Goal: Task Accomplishment & Management: Use online tool/utility

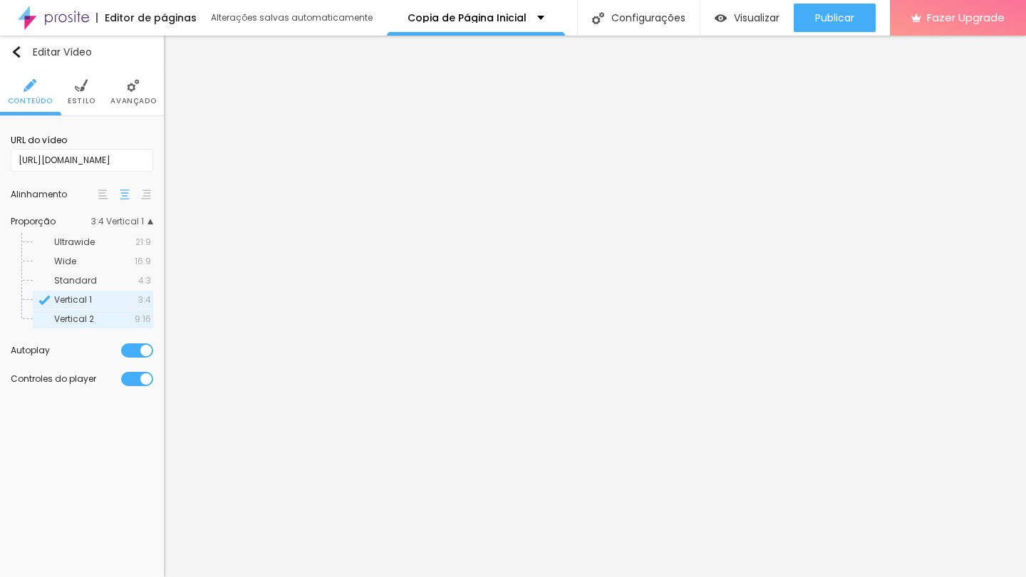
click at [118, 323] on span "Vertical 2" at bounding box center [94, 319] width 81 height 9
click at [74, 98] on span "Estilo" at bounding box center [82, 101] width 28 height 7
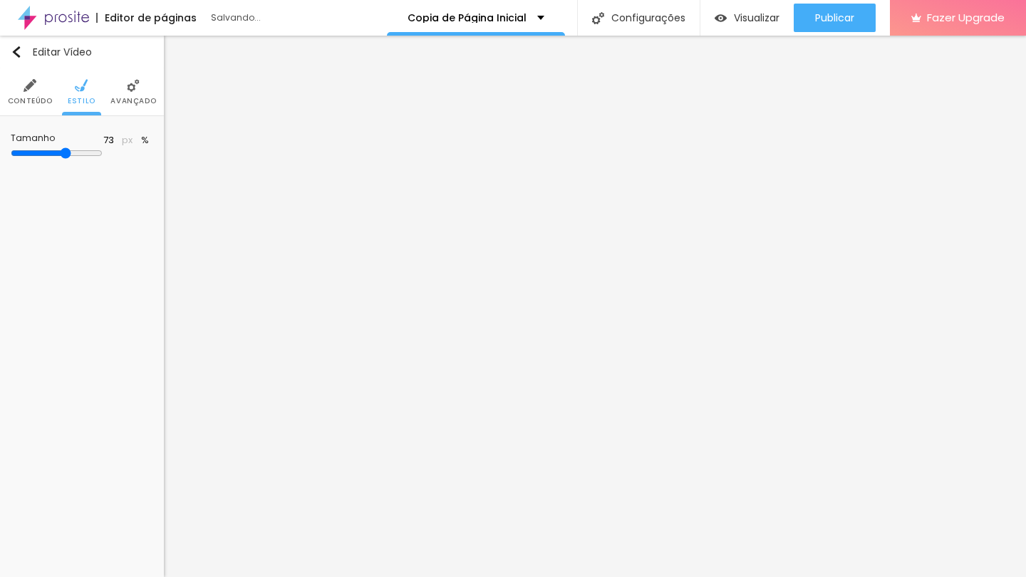
type input "75"
type input "74"
type input "73"
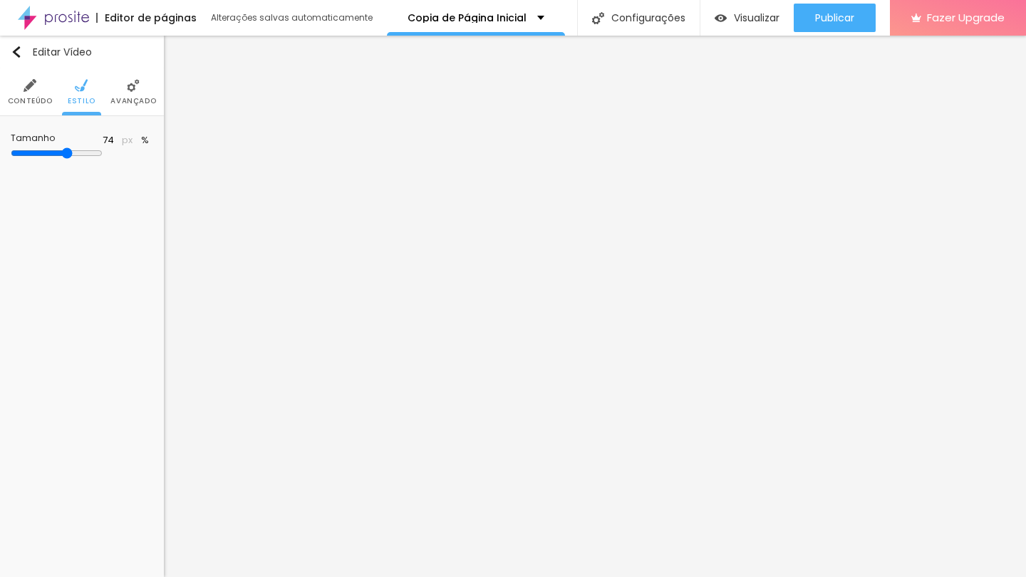
type input "73"
type input "71"
type input "70"
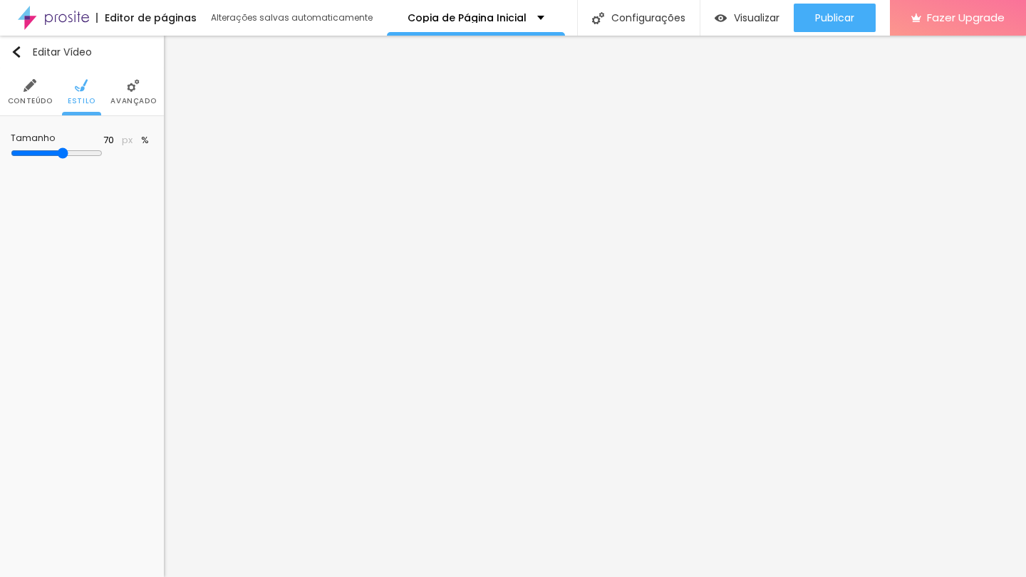
type input "69"
type input "67"
type input "66"
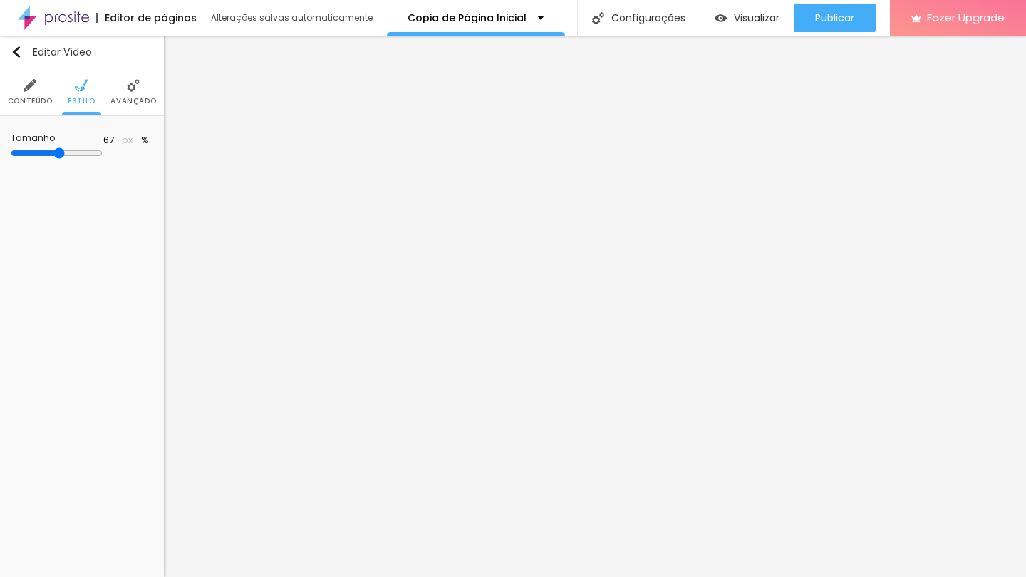
type input "66"
type input "65"
type input "64"
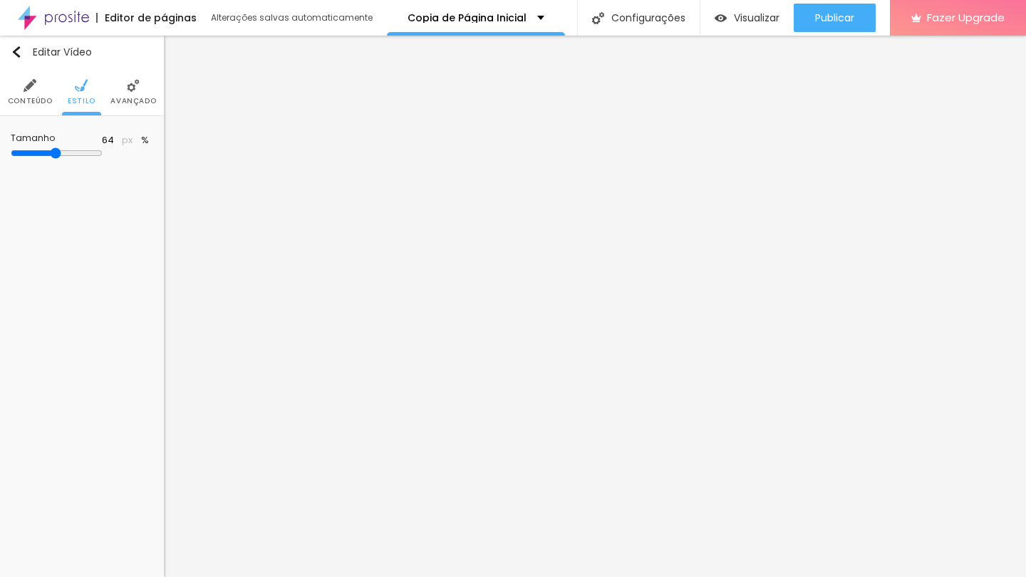
type input "63"
type input "62"
drag, startPoint x: 100, startPoint y: 157, endPoint x: 76, endPoint y: 157, distance: 24.9
type input "62"
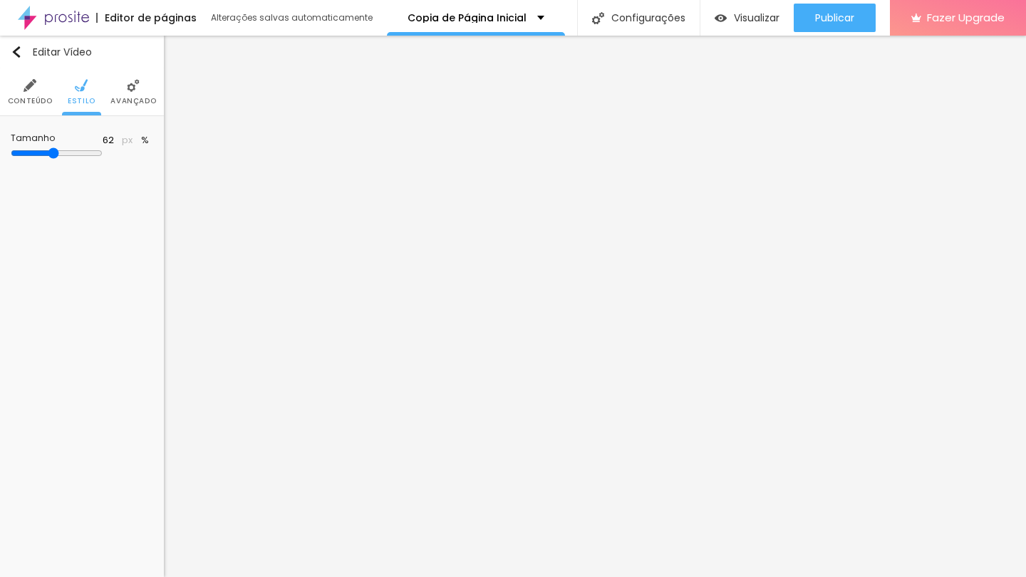
click at [76, 157] on input "range" at bounding box center [57, 152] width 92 height 11
click at [123, 98] on span "Avançado" at bounding box center [133, 101] width 46 height 7
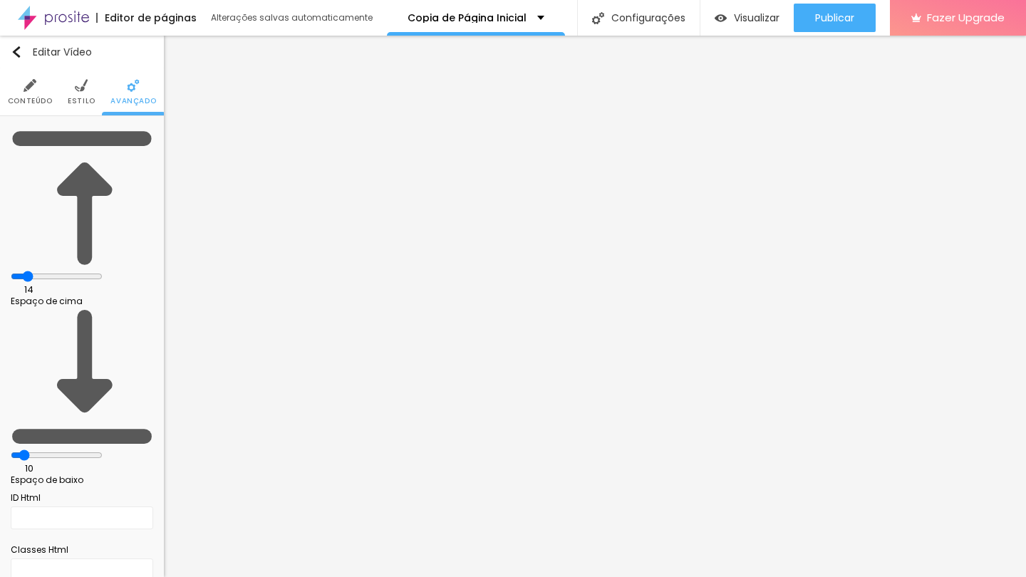
type input "11"
type input "2"
type input "0"
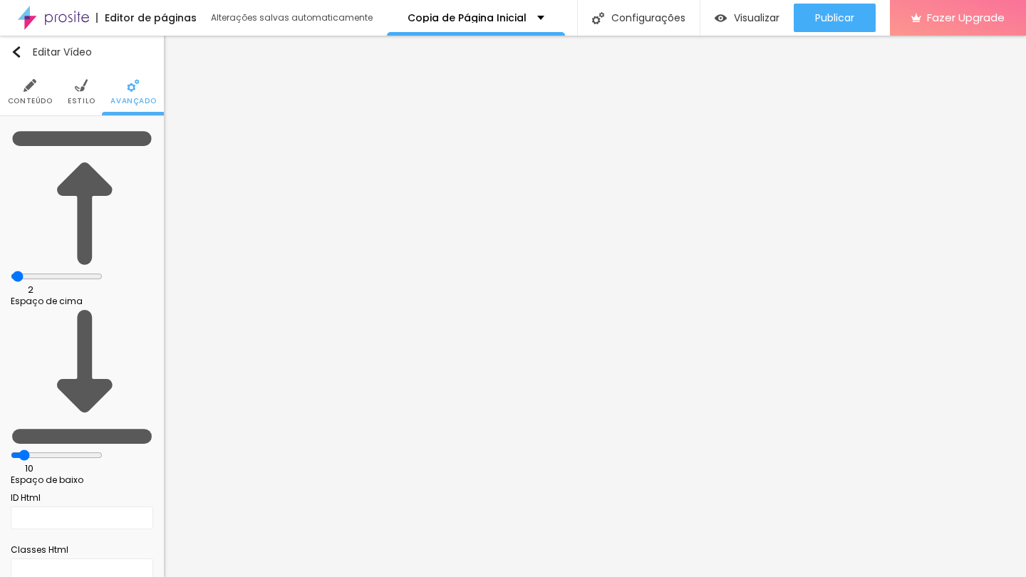
type input "0"
drag, startPoint x: 44, startPoint y: 145, endPoint x: 14, endPoint y: 145, distance: 30.6
type input "0"
click at [14, 145] on div "0 Espaço de cima" at bounding box center [82, 216] width 142 height 179
type input "5"
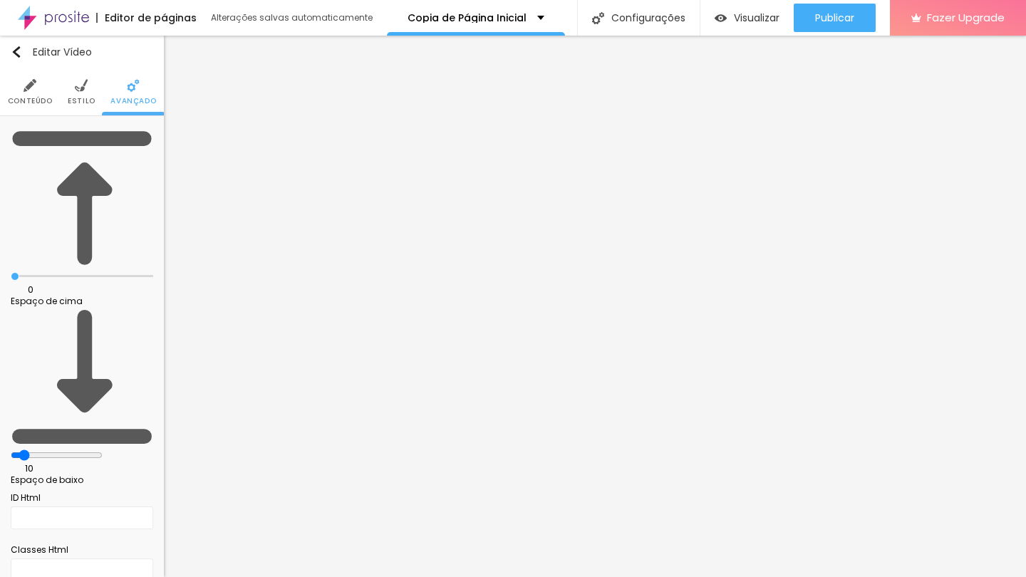
type input "5"
type input "2"
type input "0"
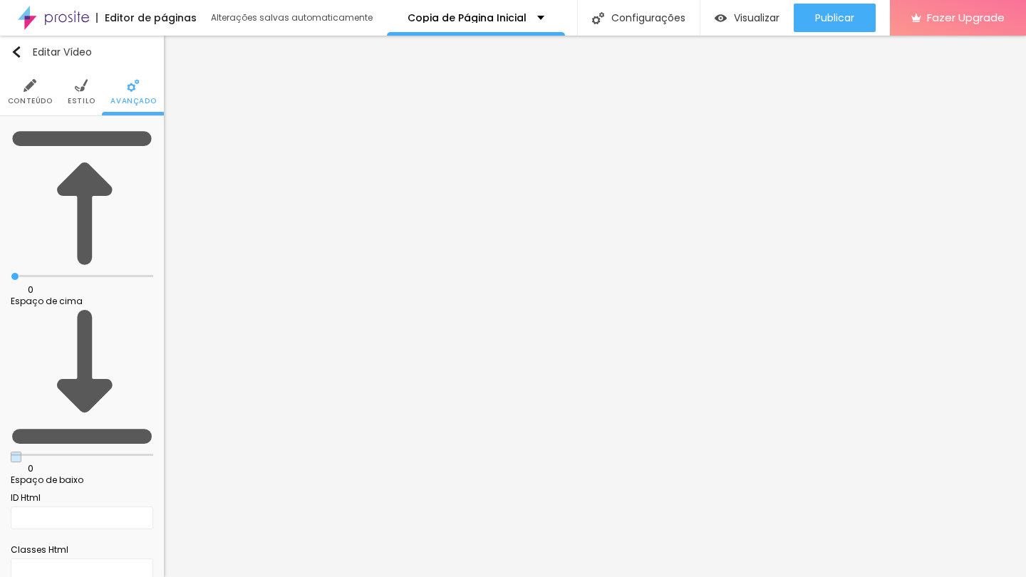
drag, startPoint x: 39, startPoint y: 172, endPoint x: 10, endPoint y: 175, distance: 29.3
type input "0"
click at [11, 306] on div "0 Espaço de baixo" at bounding box center [82, 395] width 142 height 179
type input "2"
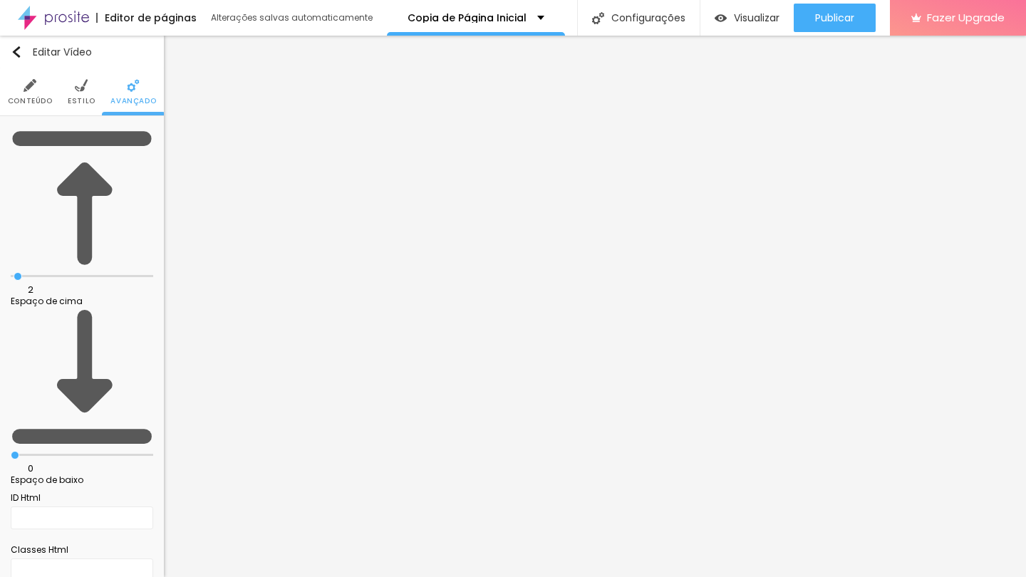
type input "8"
type input "13"
type input "19"
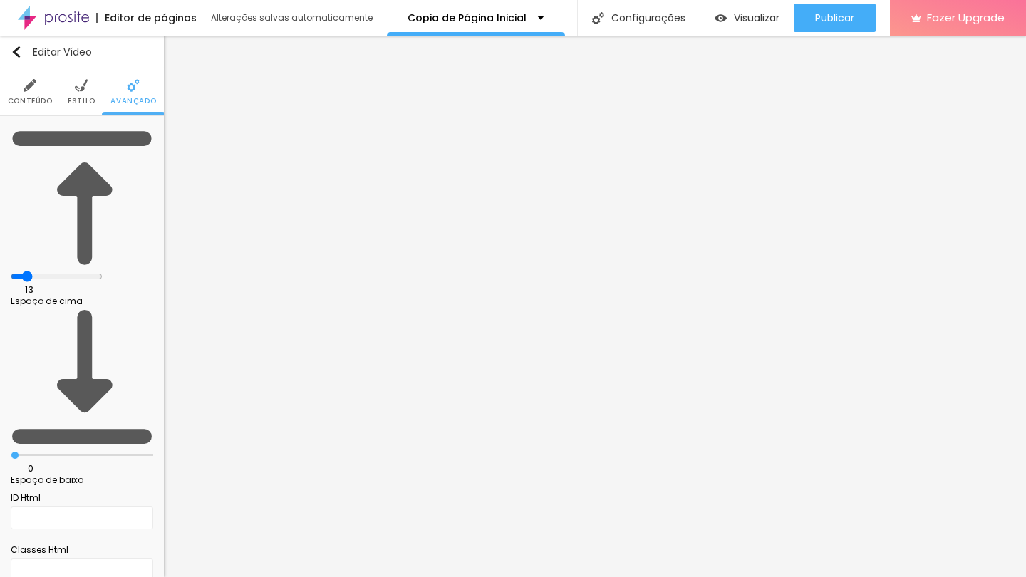
type input "19"
type input "25"
type input "28"
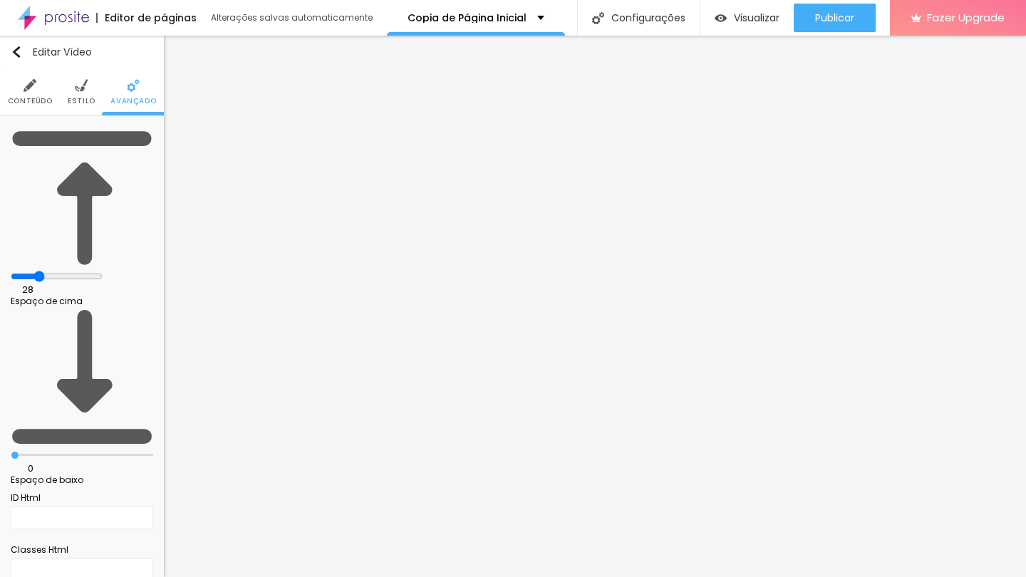
type input "31"
type input "35"
type input "37"
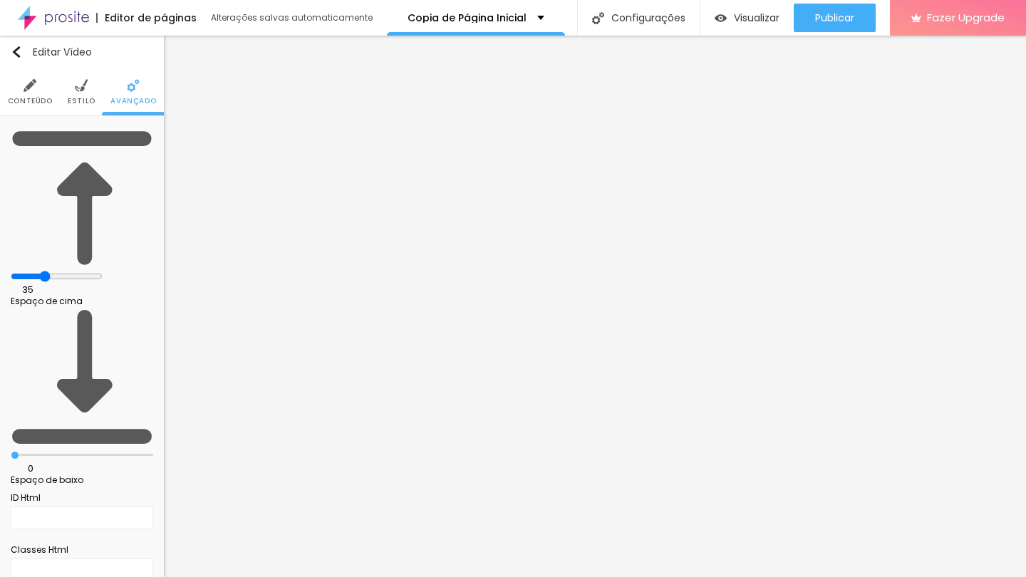
type input "37"
type input "39"
type input "40"
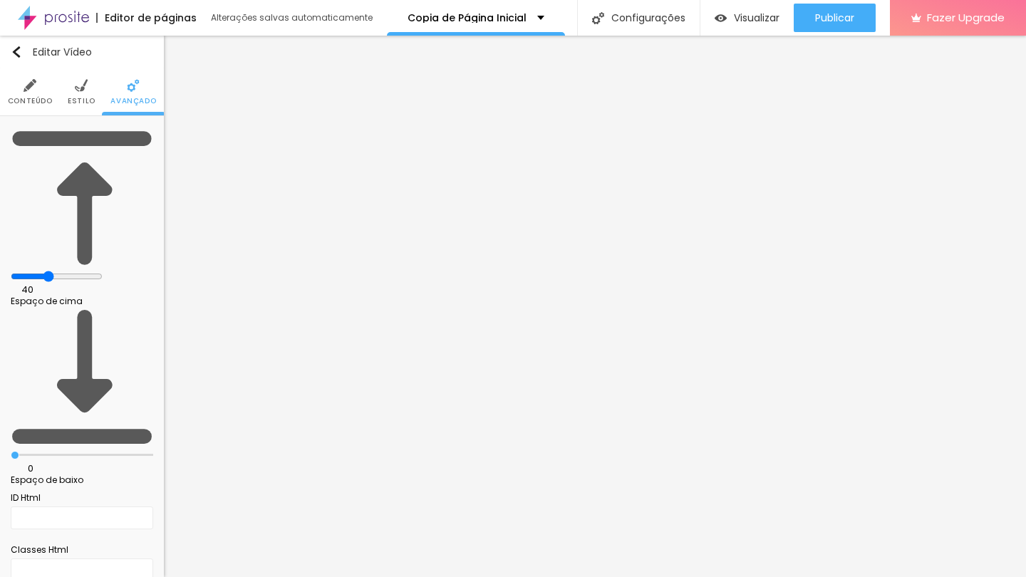
type input "41"
type input "42"
type input "44"
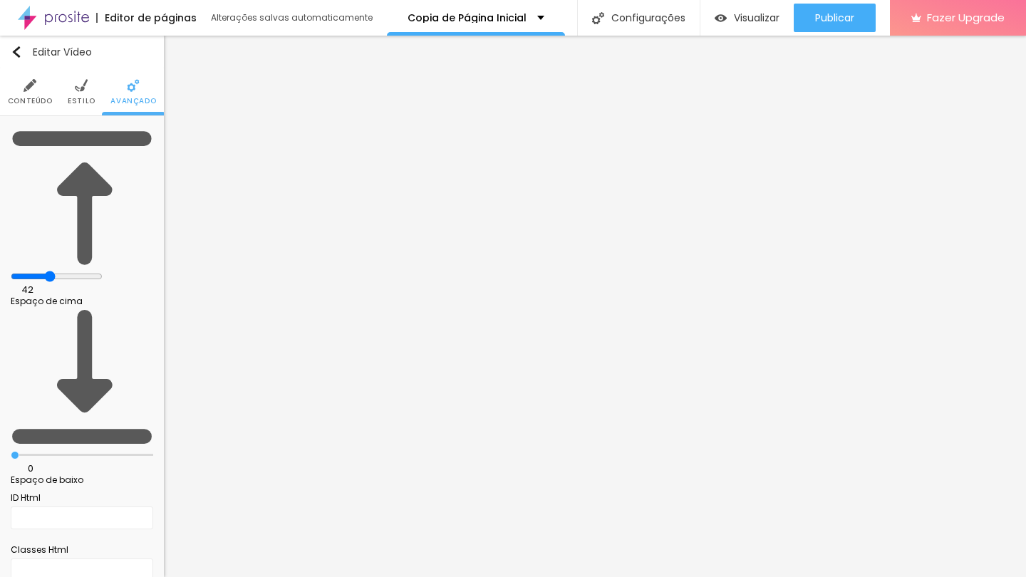
type input "44"
type input "45"
type input "46"
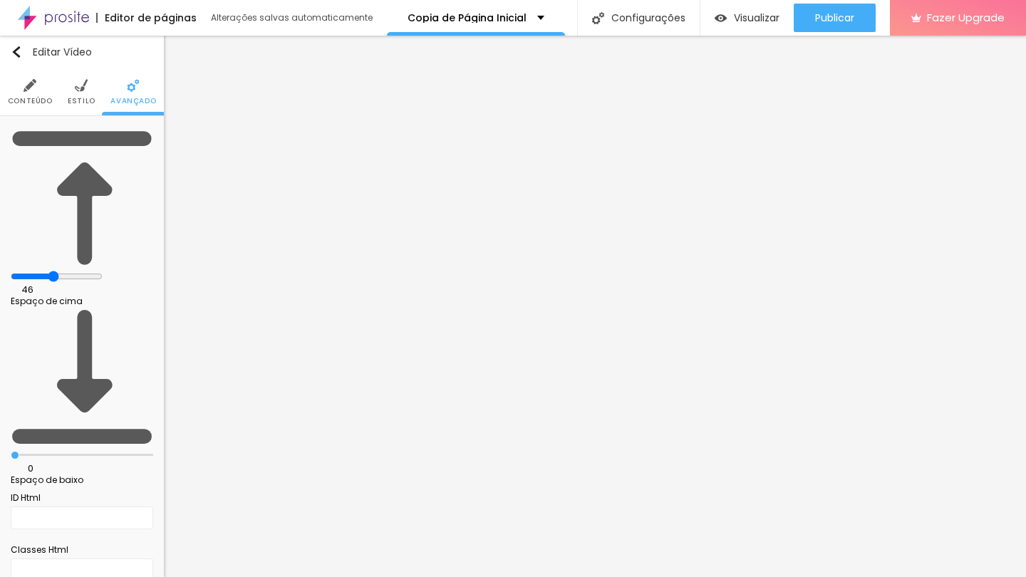
type input "48"
type input "51"
type input "53"
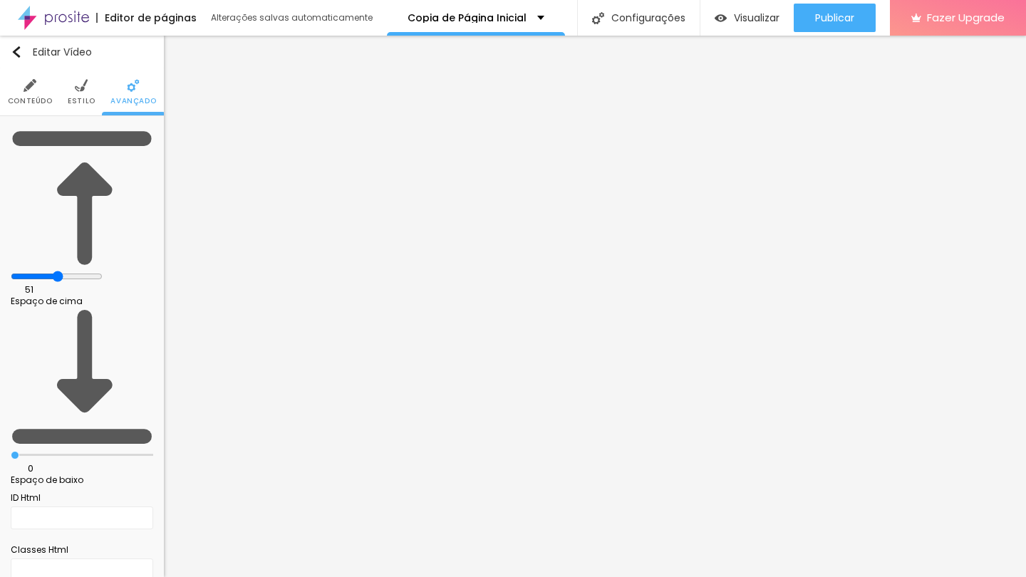
type input "53"
type input "54"
type input "55"
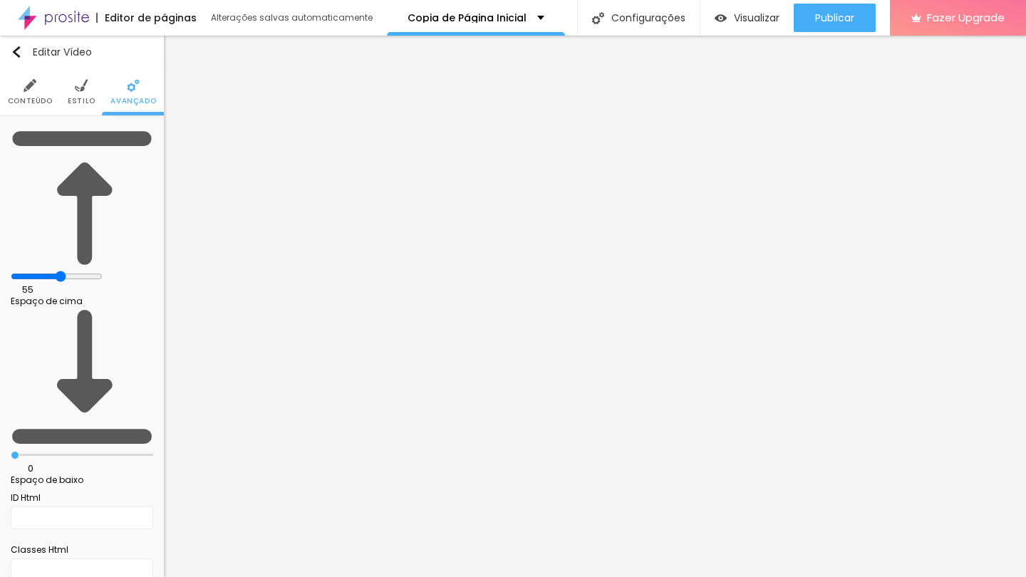
type input "56"
type input "57"
type input "59"
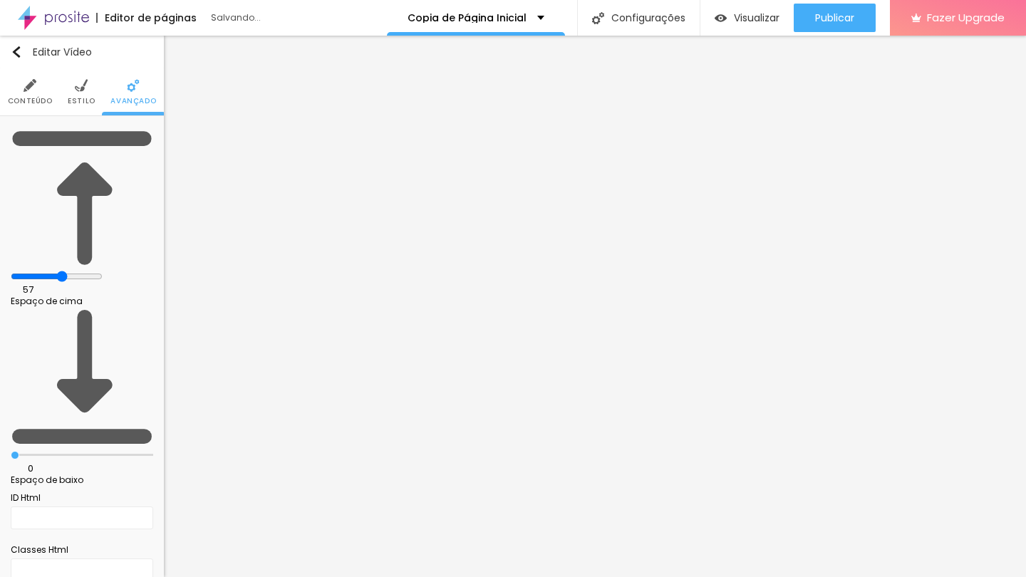
type input "59"
type input "63"
type input "68"
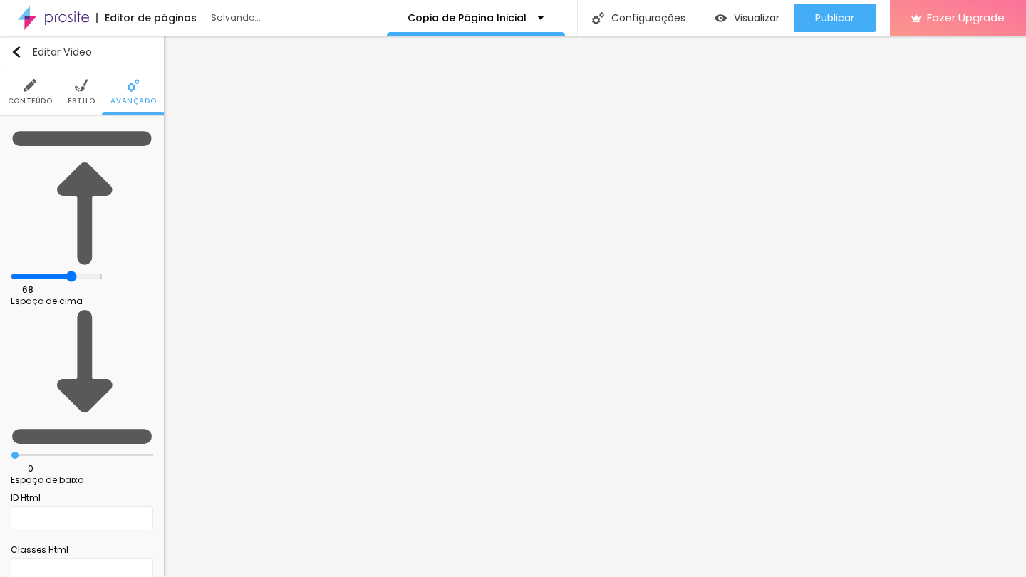
type input "75"
type input "83"
type input "87"
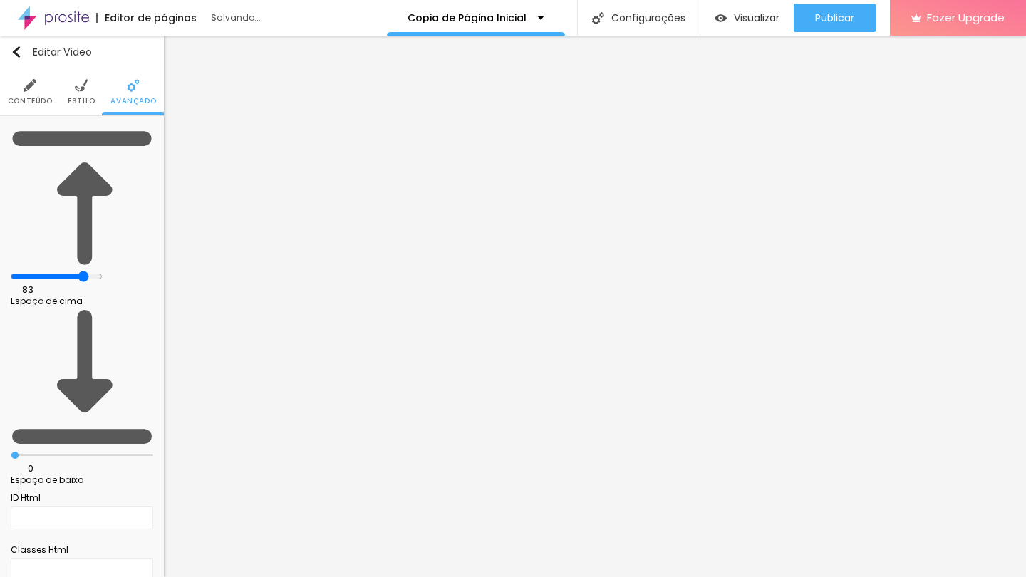
type input "87"
type input "94"
type input "96"
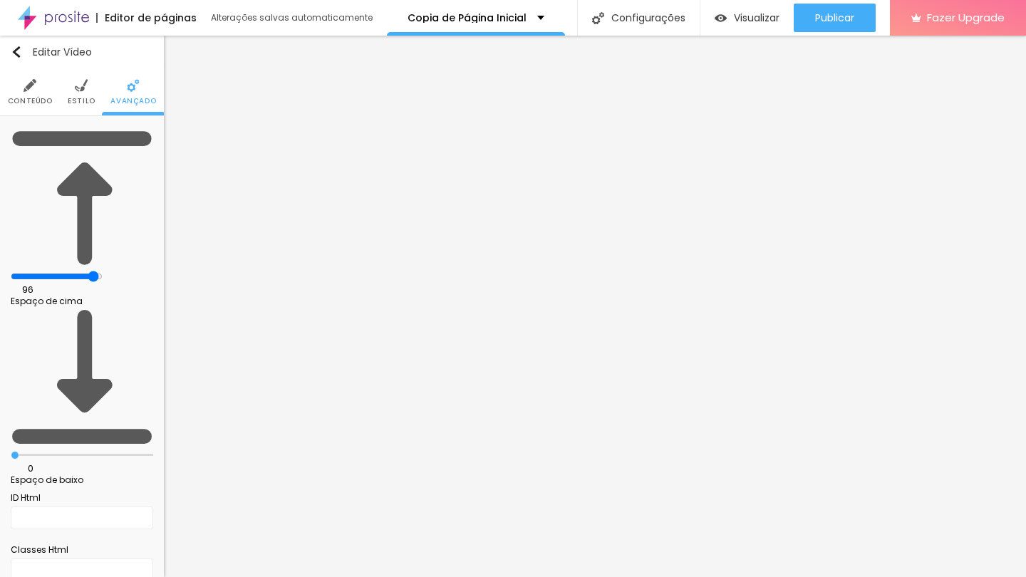
type input "95"
type input "94"
type input "93"
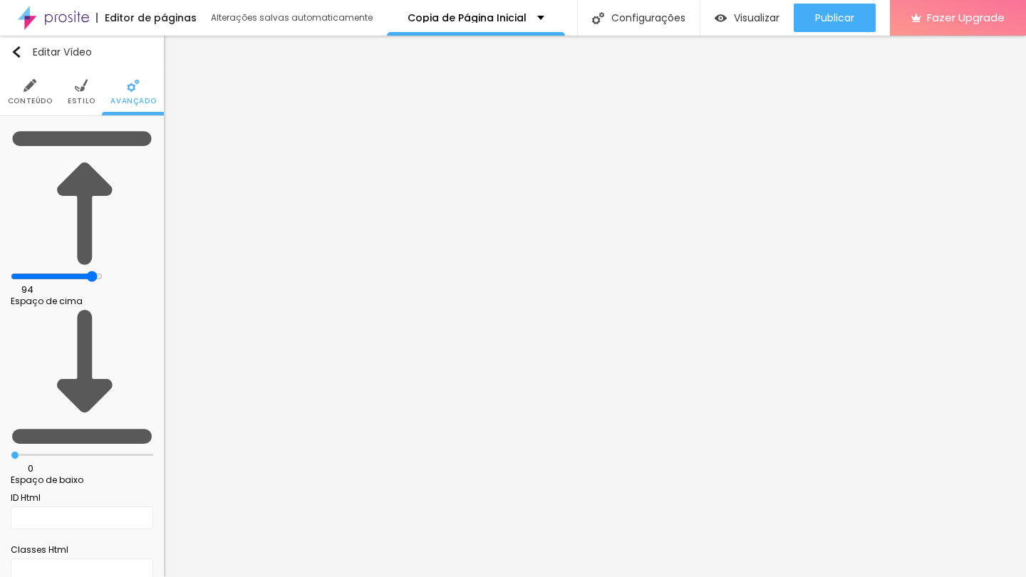
type input "93"
type input "92"
type input "90"
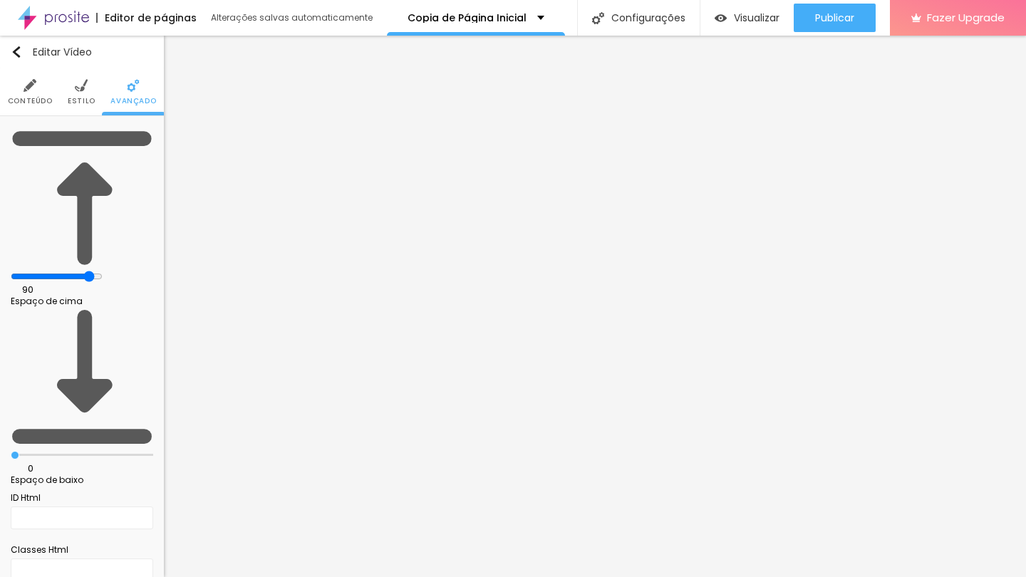
type input "86"
type input "82"
type input "78"
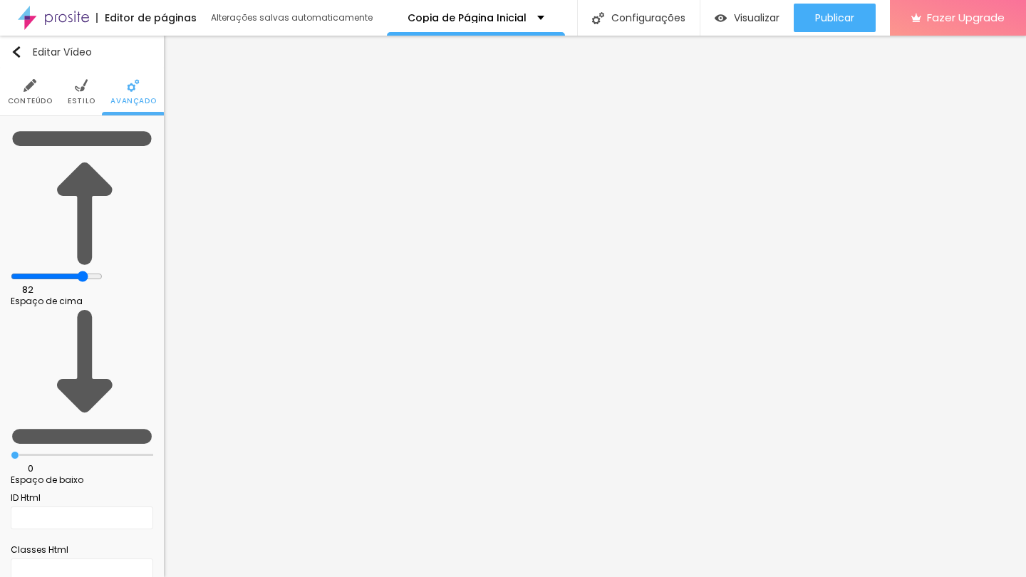
type input "78"
type input "72"
type input "68"
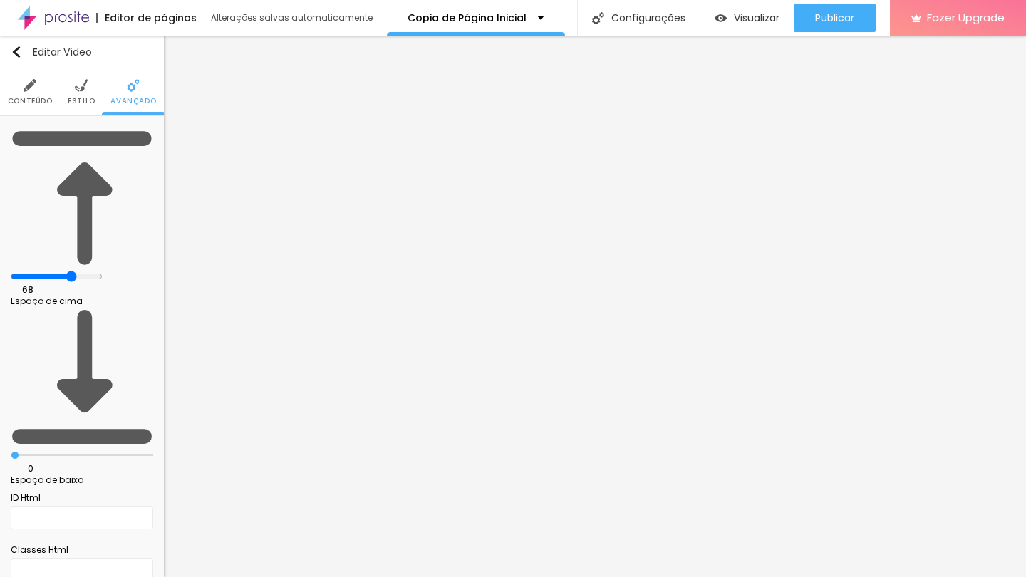
type input "60"
type input "56"
type input "54"
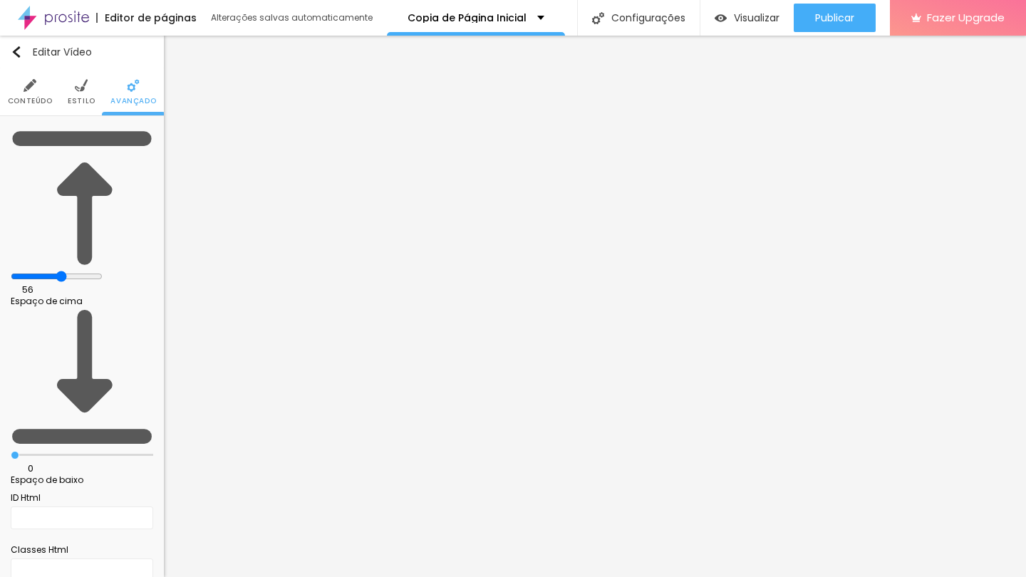
type input "54"
type input "53"
type input "54"
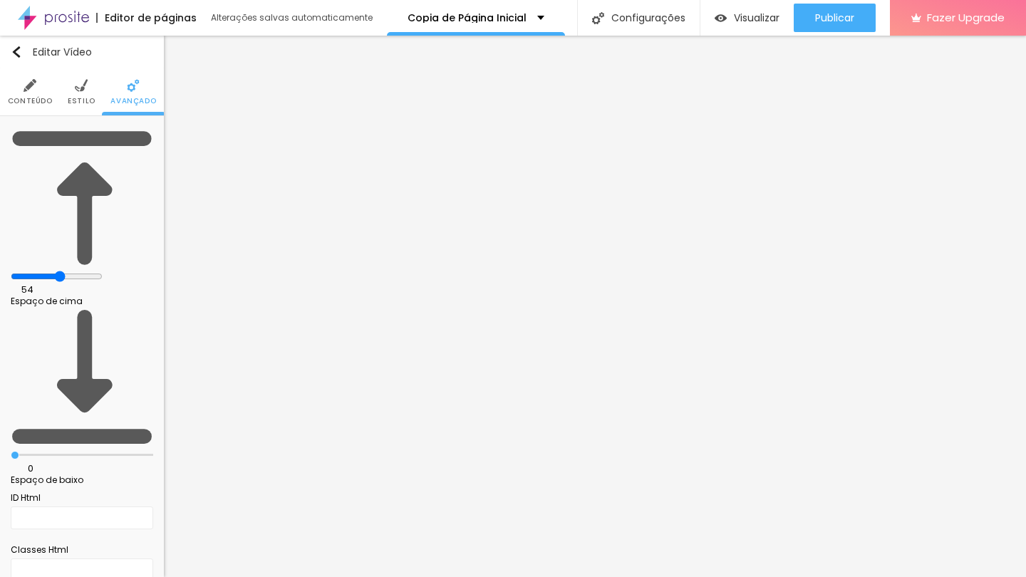
type input "55"
type input "56"
type input "57"
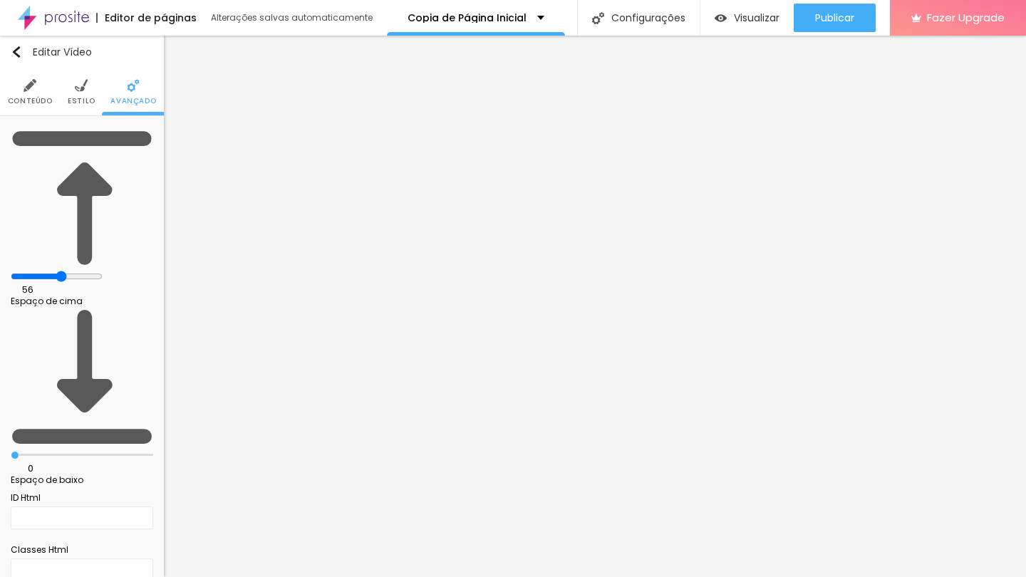
type input "57"
type input "58"
type input "59"
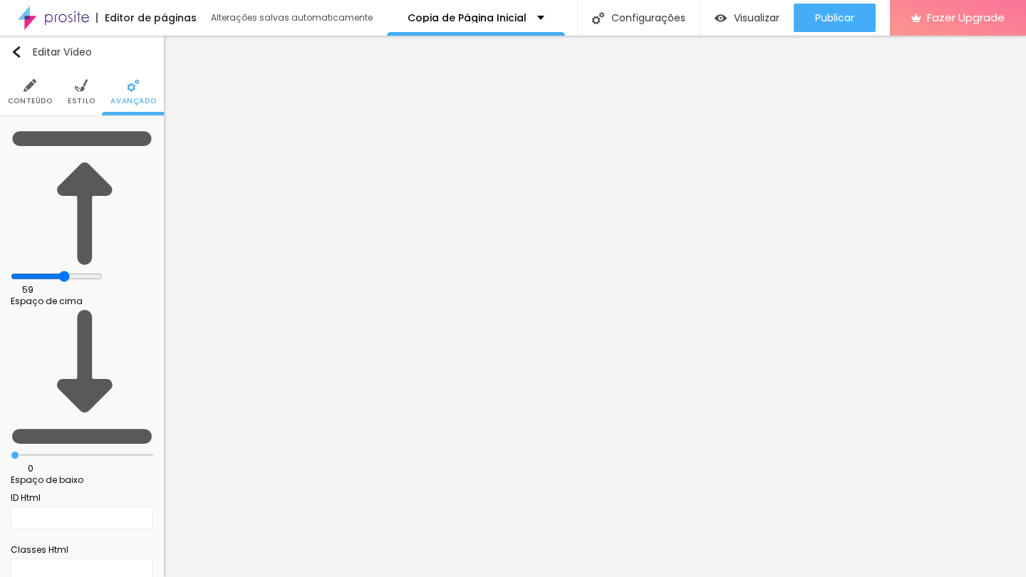
type input "60"
type input "61"
type input "62"
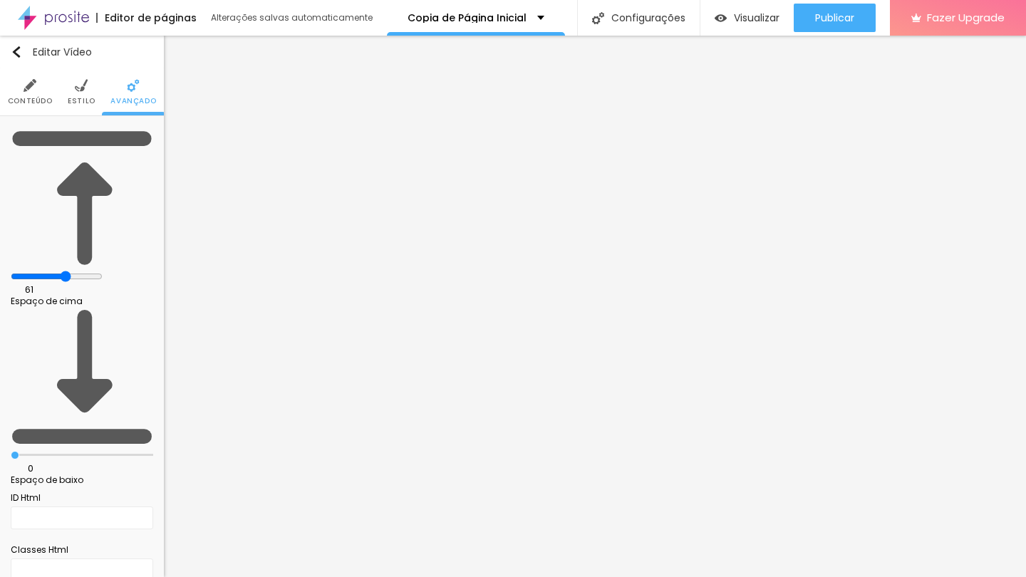
type input "62"
type input "61"
drag, startPoint x: 35, startPoint y: 140, endPoint x: 85, endPoint y: 162, distance: 55.2
type input "61"
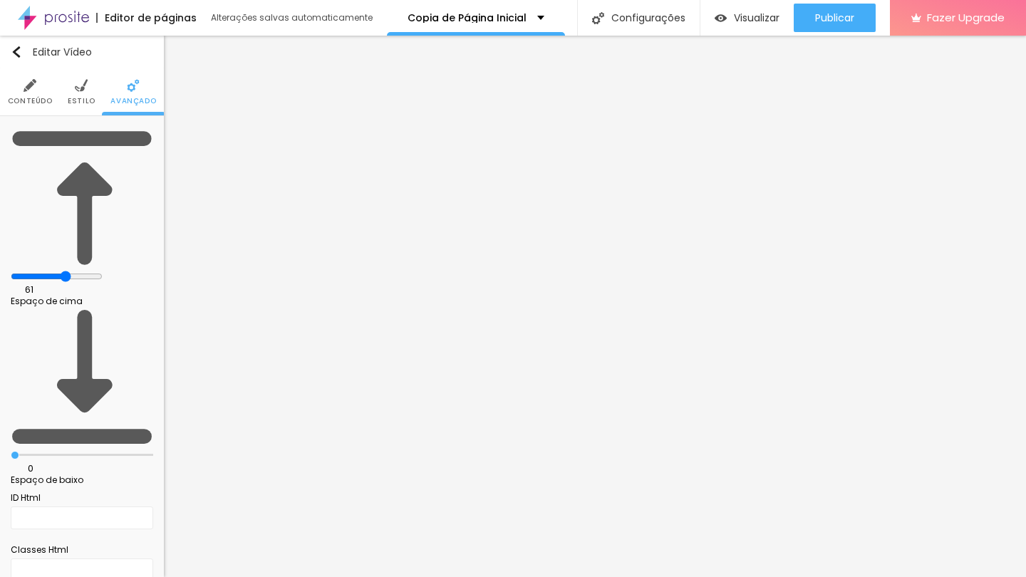
click at [86, 162] on div "61 Espaço de cima 0 Espaço de baixo ID Html Classes Html Visível nos dispositiv…" at bounding box center [82, 440] width 164 height 649
click at [42, 99] on span "Conteúdo" at bounding box center [30, 101] width 45 height 7
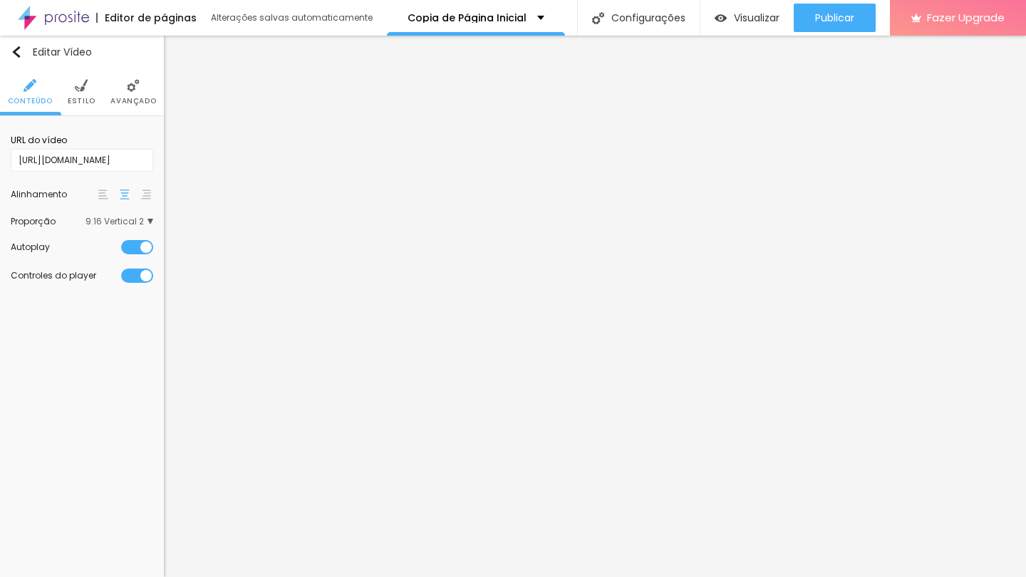
click at [74, 93] on li "Estilo" at bounding box center [82, 91] width 28 height 47
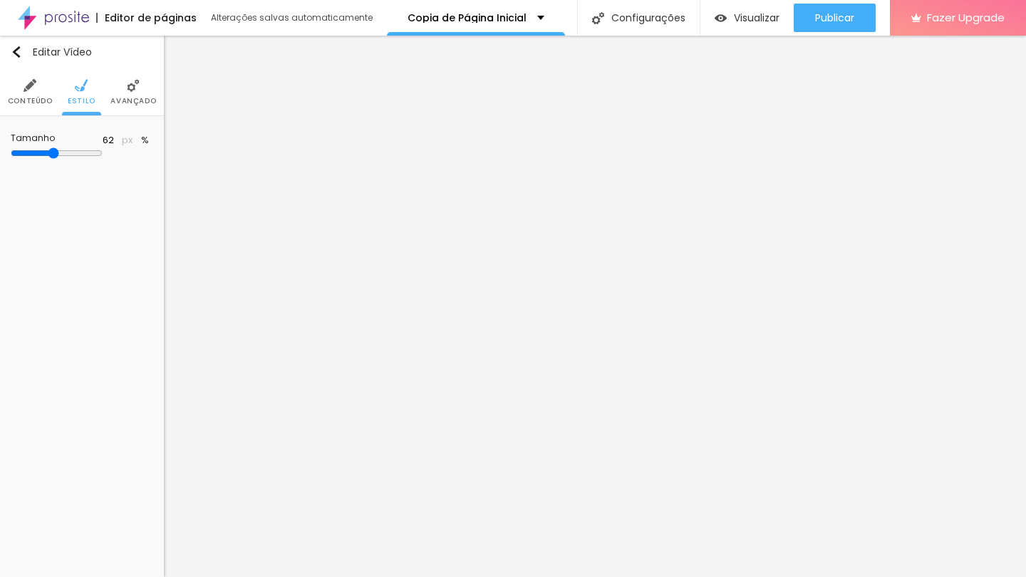
click at [26, 89] on img at bounding box center [30, 85] width 13 height 13
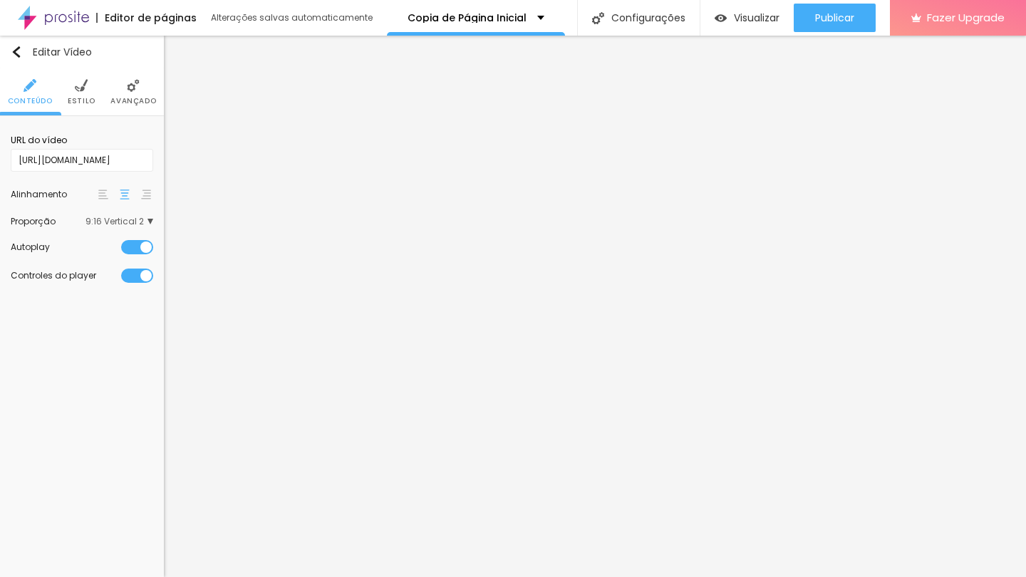
click at [137, 226] on span "9:16 Vertical 2" at bounding box center [119, 221] width 68 height 9
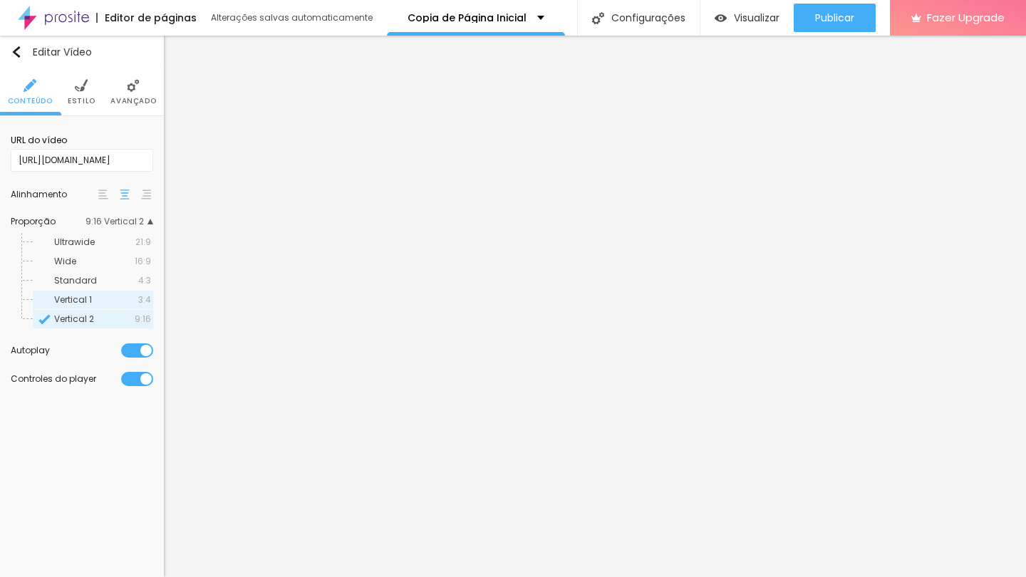
click at [118, 304] on span "Vertical 1" at bounding box center [96, 300] width 84 height 9
click at [128, 271] on div "Wide 16:9" at bounding box center [93, 261] width 120 height 19
click at [118, 289] on div "Standard 4:3" at bounding box center [93, 280] width 120 height 19
click at [112, 327] on div "Vertical 2 9:16" at bounding box center [93, 319] width 120 height 19
click at [118, 298] on div "Vertical 1 3:4" at bounding box center [93, 300] width 120 height 19
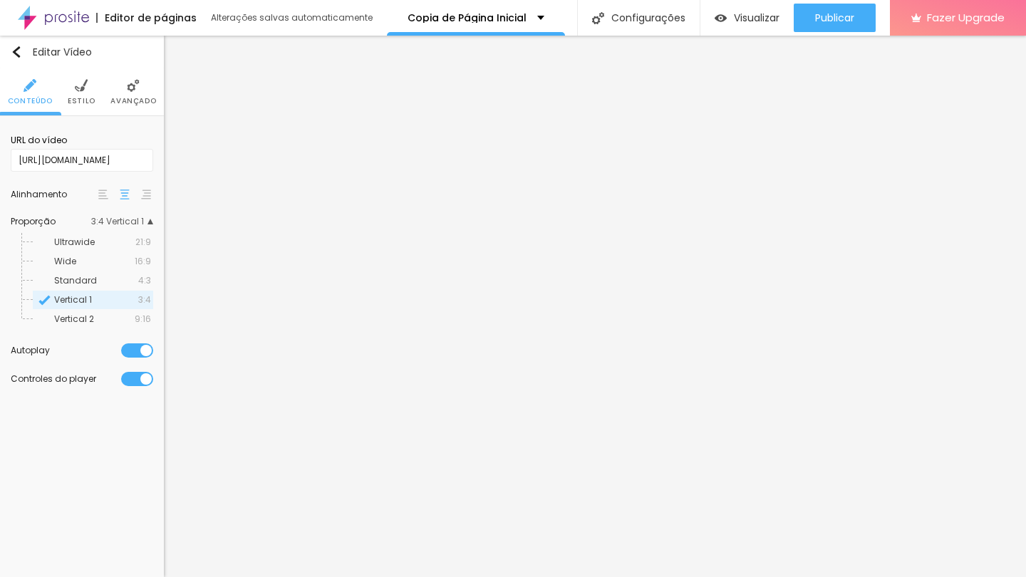
click at [84, 99] on span "Estilo" at bounding box center [82, 101] width 28 height 7
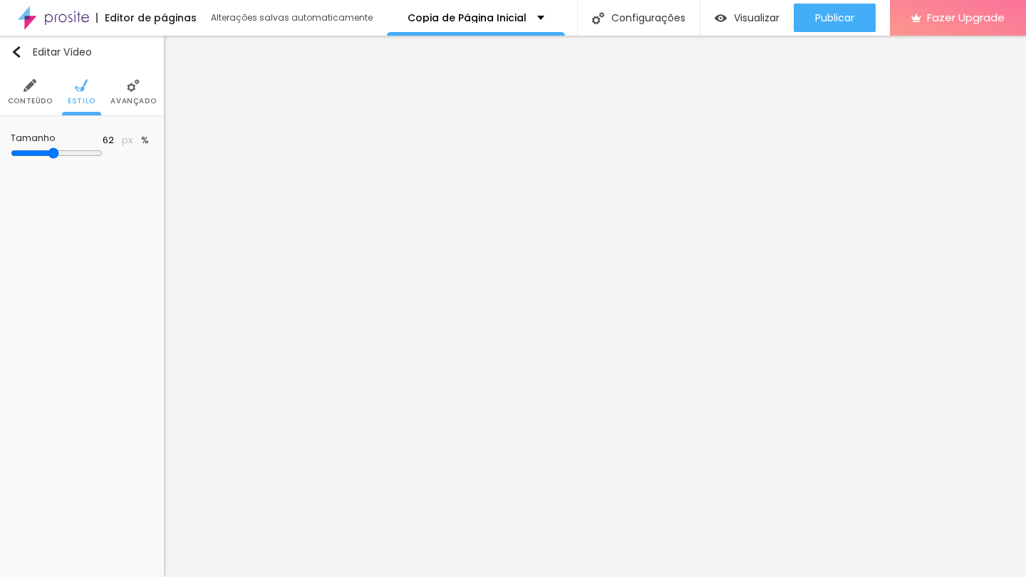
type input "63"
type input "64"
type input "69"
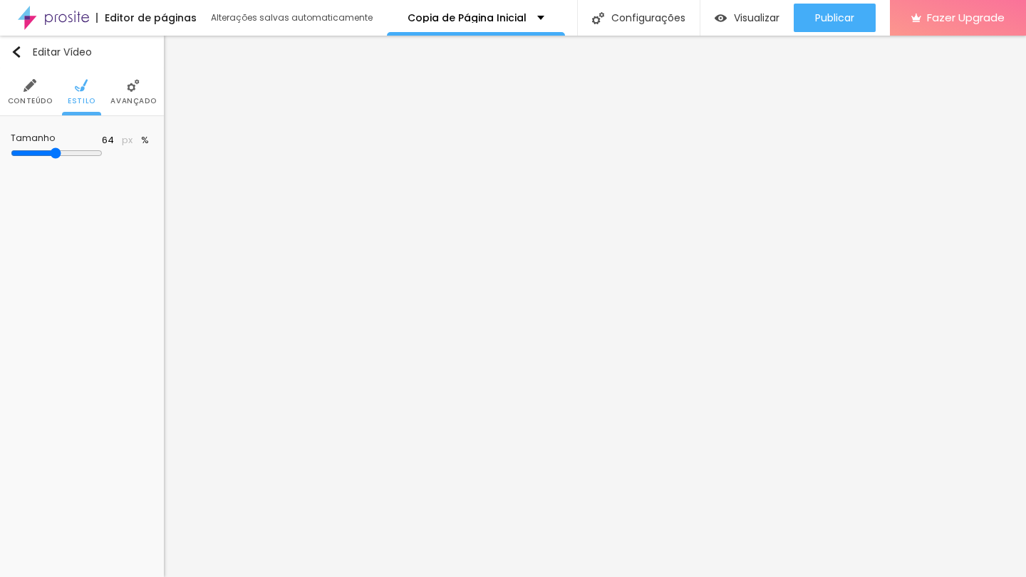
type input "69"
type input "71"
type input "74"
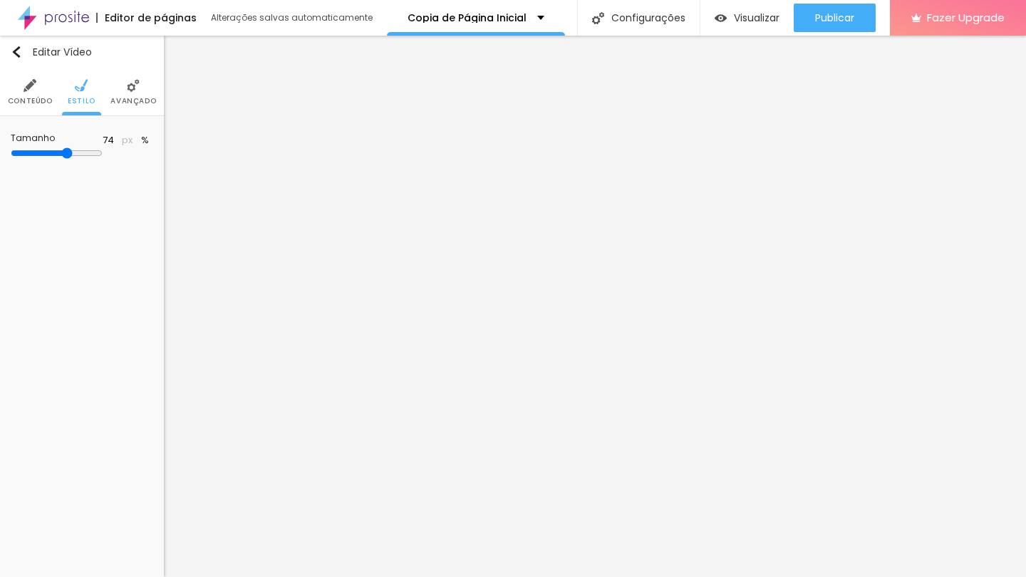
type input "77"
type input "80"
type input "82"
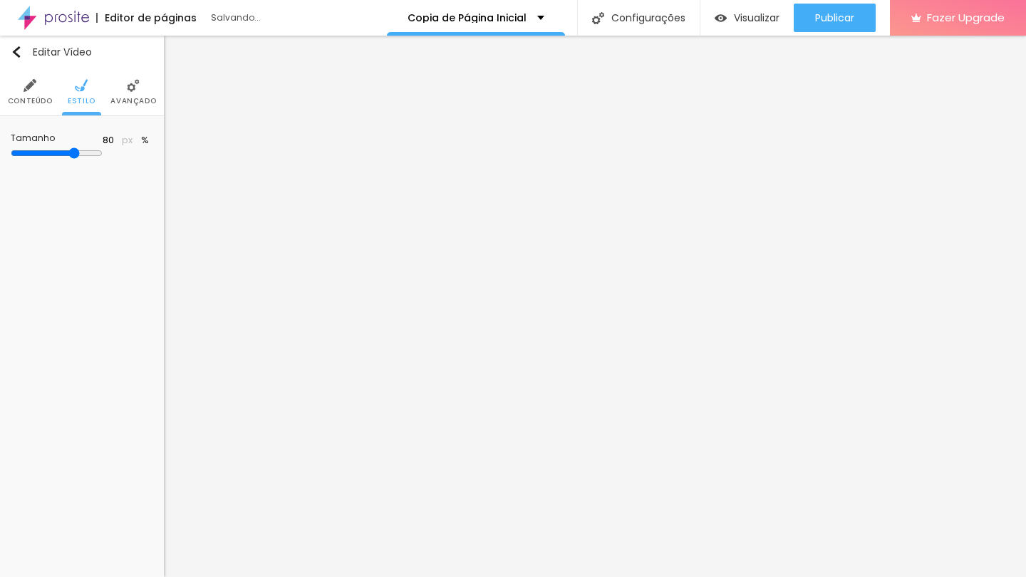
type input "82"
type input "83"
type input "84"
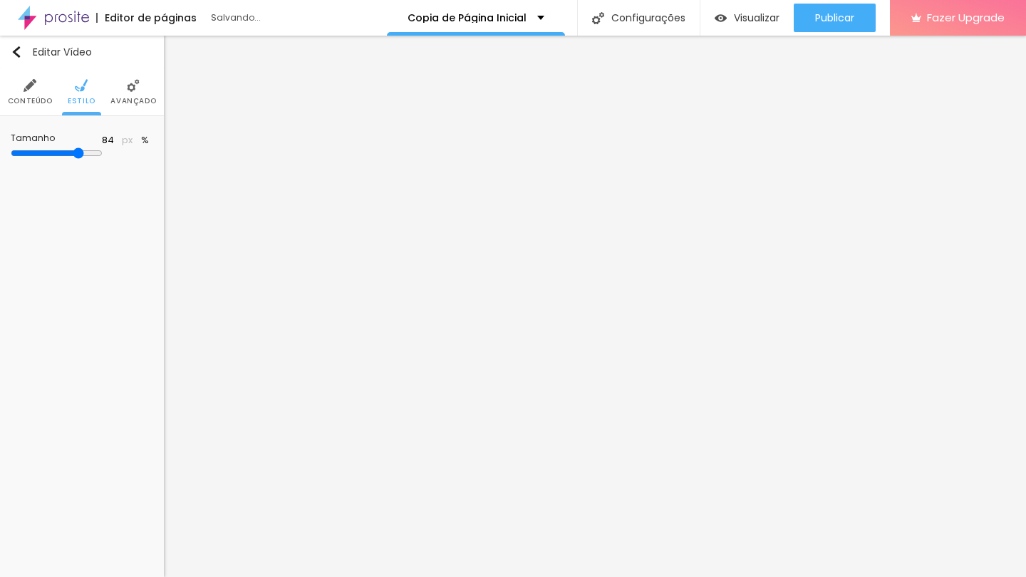
type input "85"
type input "86"
type input "85"
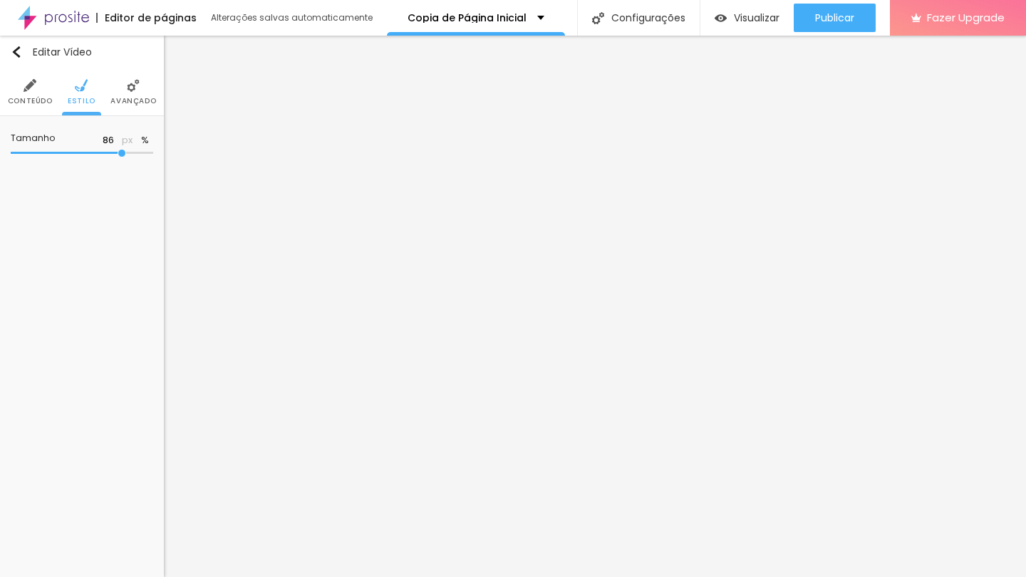
type input "85"
type input "84"
type input "83"
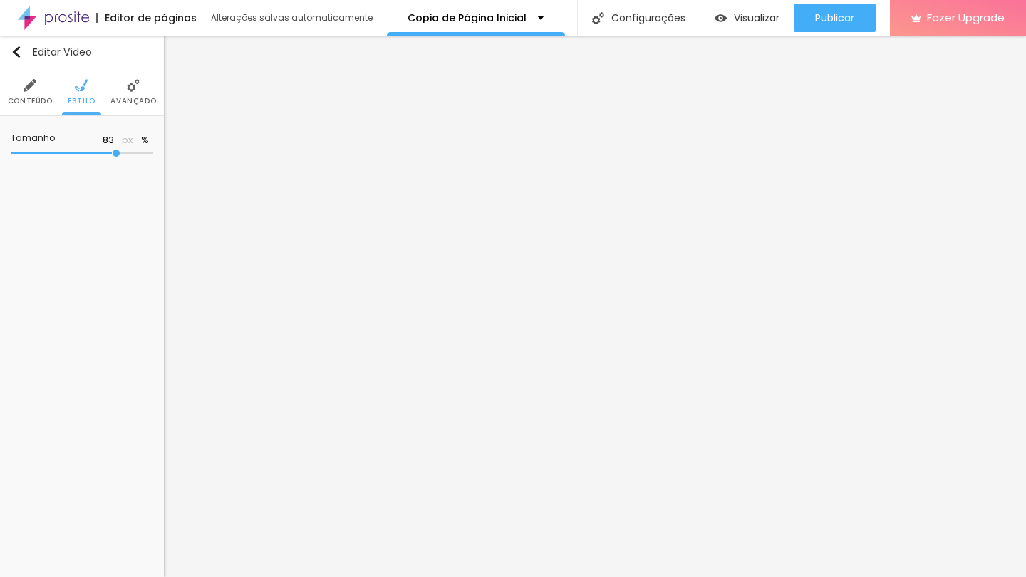
type input "82"
type input "81"
type input "80"
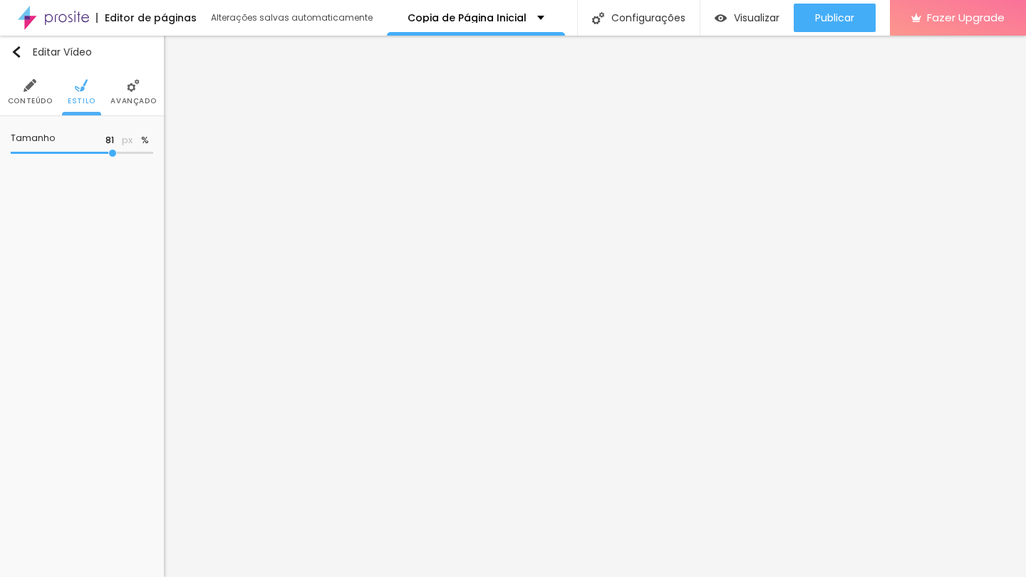
type input "80"
type input "79"
type input "80"
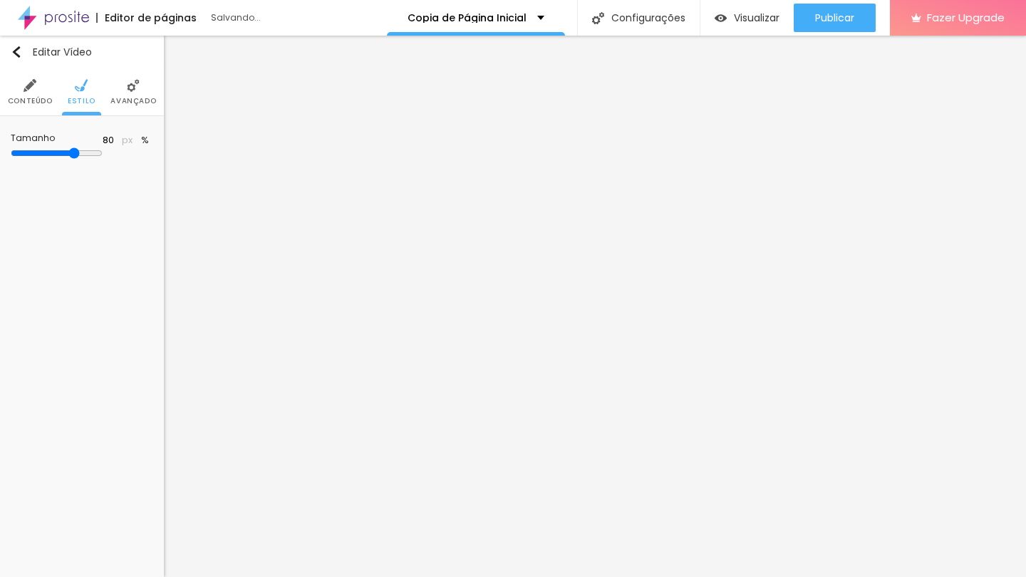
type input "81"
type input "82"
type input "83"
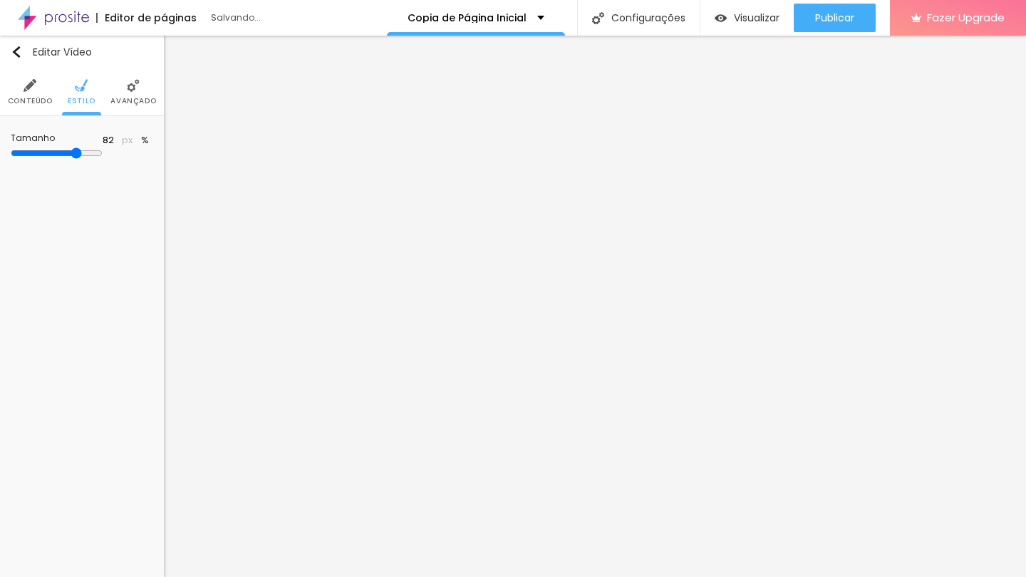
type input "83"
type input "84"
type input "85"
drag, startPoint x: 79, startPoint y: 153, endPoint x: 120, endPoint y: 162, distance: 41.6
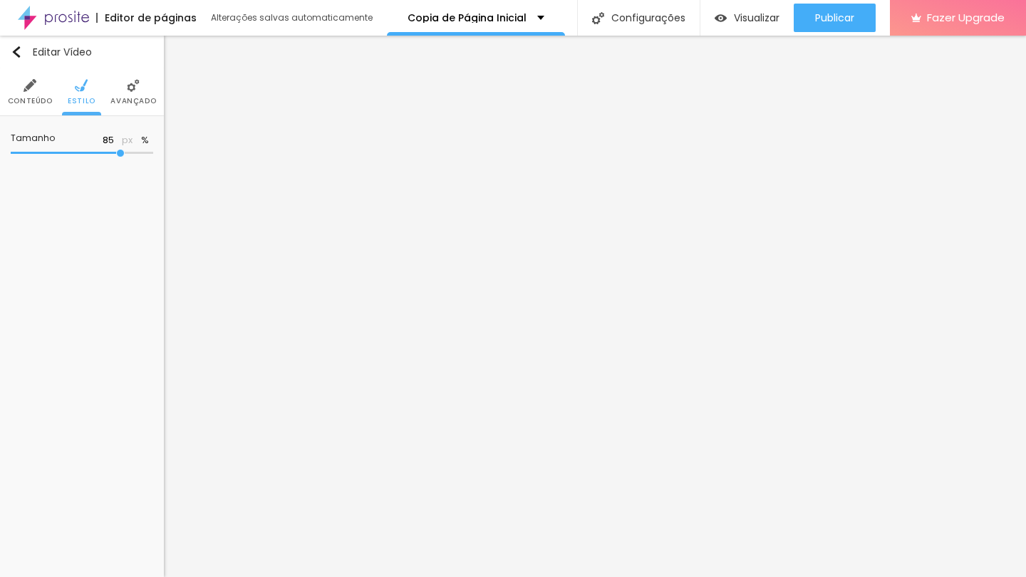
type input "85"
click at [120, 160] on div at bounding box center [82, 153] width 142 height 14
click at [125, 100] on span "Avançado" at bounding box center [133, 101] width 46 height 7
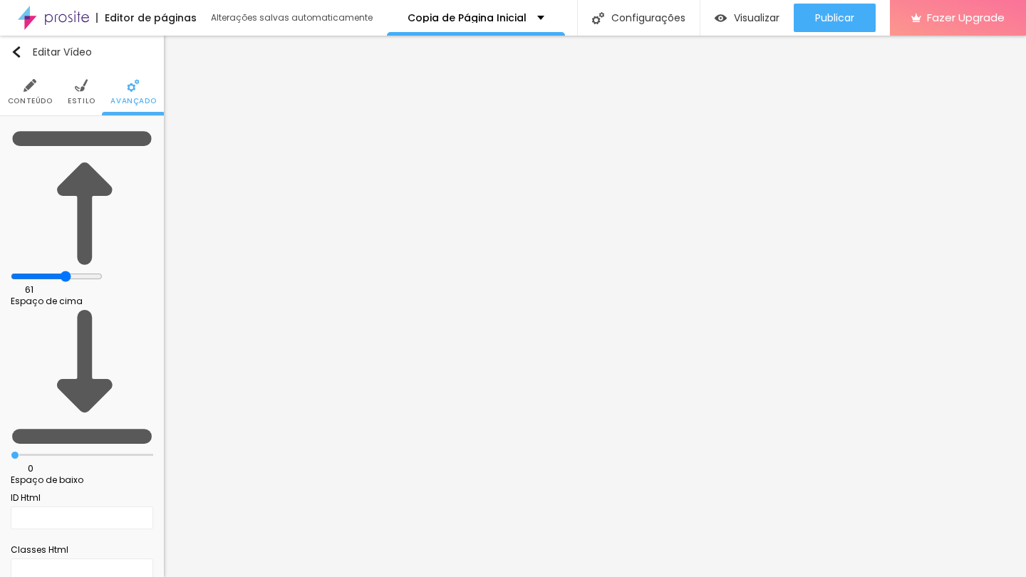
type input "59"
drag, startPoint x: 85, startPoint y: 140, endPoint x: 43, endPoint y: 148, distance: 43.5
click at [43, 271] on div at bounding box center [82, 277] width 142 height 13
click at [11, 49] on img "button" at bounding box center [16, 51] width 11 height 11
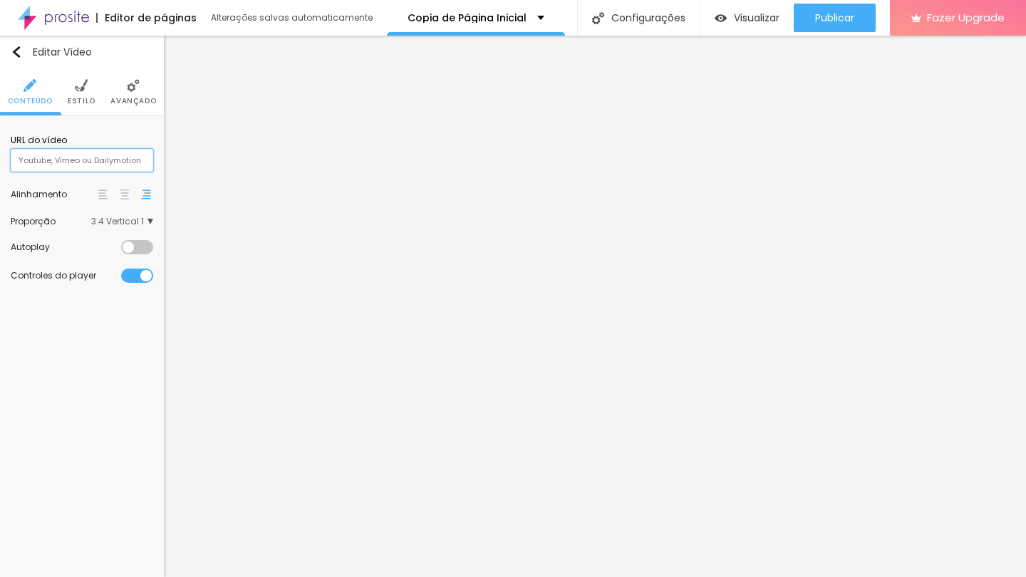
click at [105, 163] on input "text" at bounding box center [82, 160] width 142 height 23
paste input "https://www.youtube.com/watch?v=qEiLum20Btc&t=11s"
click at [101, 337] on div "Editar Vídeo Conteúdo Estilo Avançado URL do vídeo https://www.youtube.com/watc…" at bounding box center [82, 306] width 164 height 541
click at [95, 155] on input "https://www.youtube.com/watch?v=qEiLum20Btc&t=11s" at bounding box center [82, 160] width 142 height 23
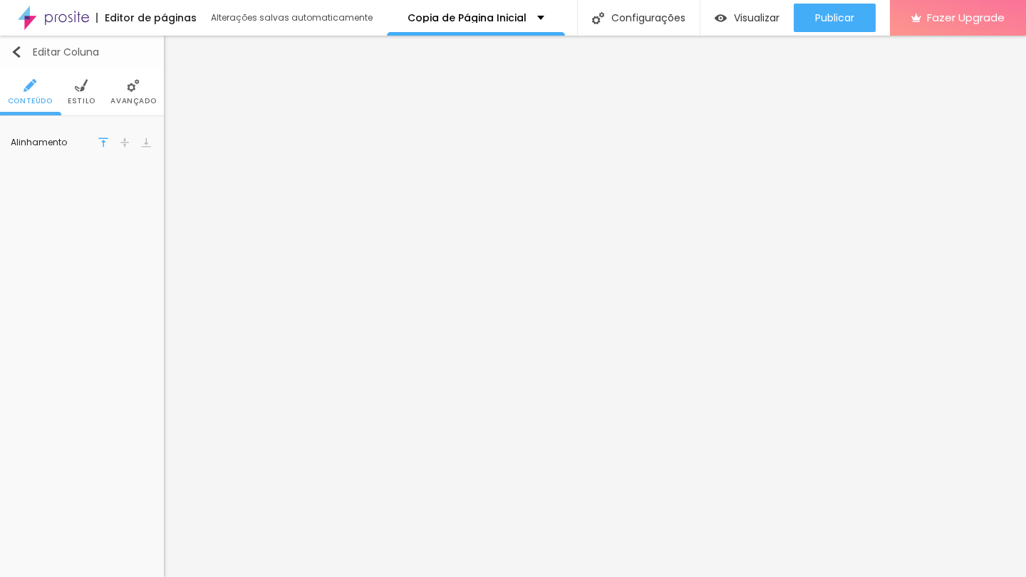
click at [14, 55] on img "button" at bounding box center [16, 51] width 11 height 11
click at [98, 137] on span "Encaixotado" at bounding box center [120, 138] width 65 height 9
click at [83, 179] on span "Completo" at bounding box center [75, 178] width 43 height 12
click at [85, 90] on img at bounding box center [81, 85] width 13 height 13
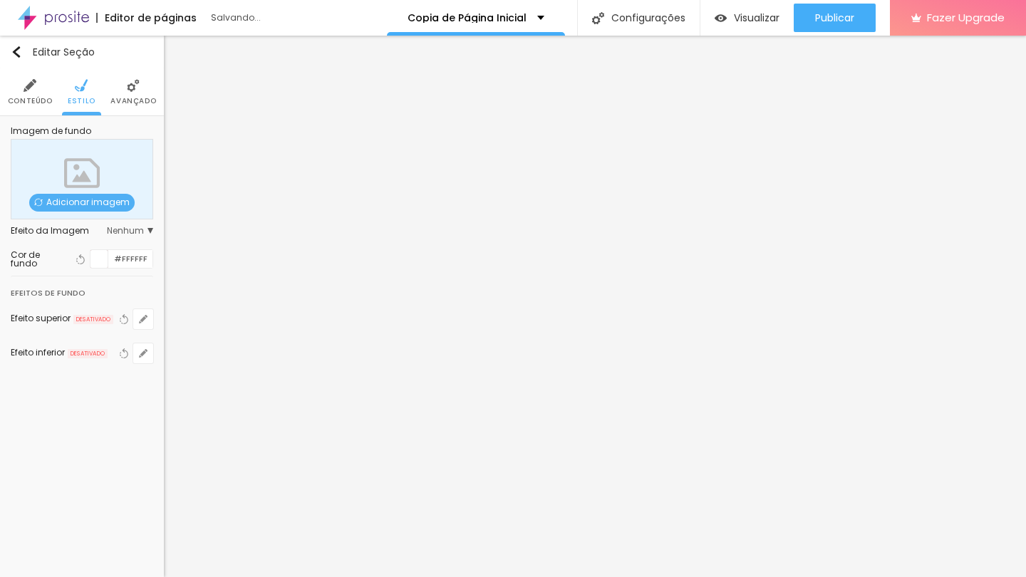
click at [130, 90] on img at bounding box center [133, 85] width 13 height 13
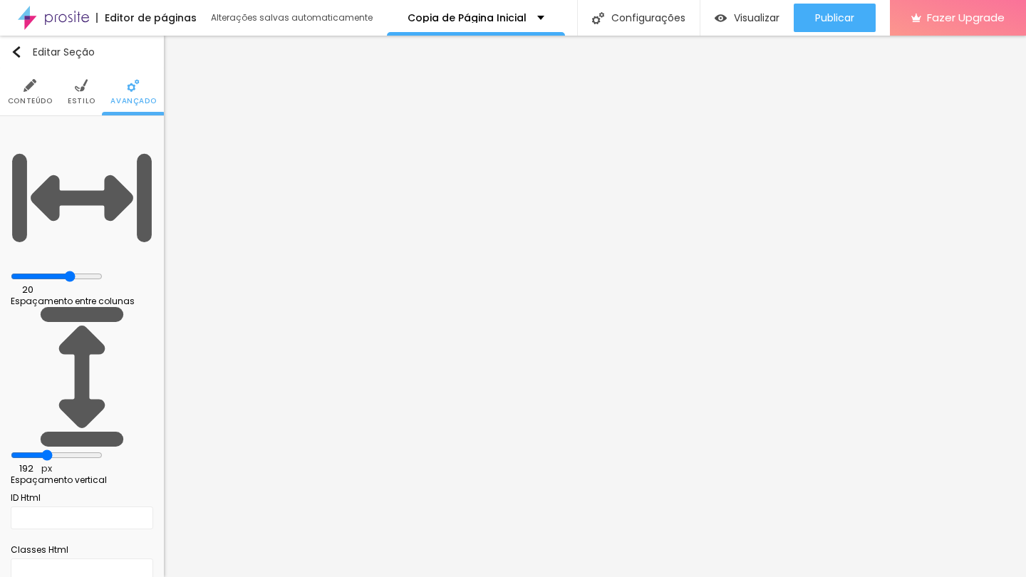
drag, startPoint x: 31, startPoint y: 173, endPoint x: 58, endPoint y: 174, distance: 26.4
click at [58, 450] on input "range" at bounding box center [57, 455] width 92 height 11
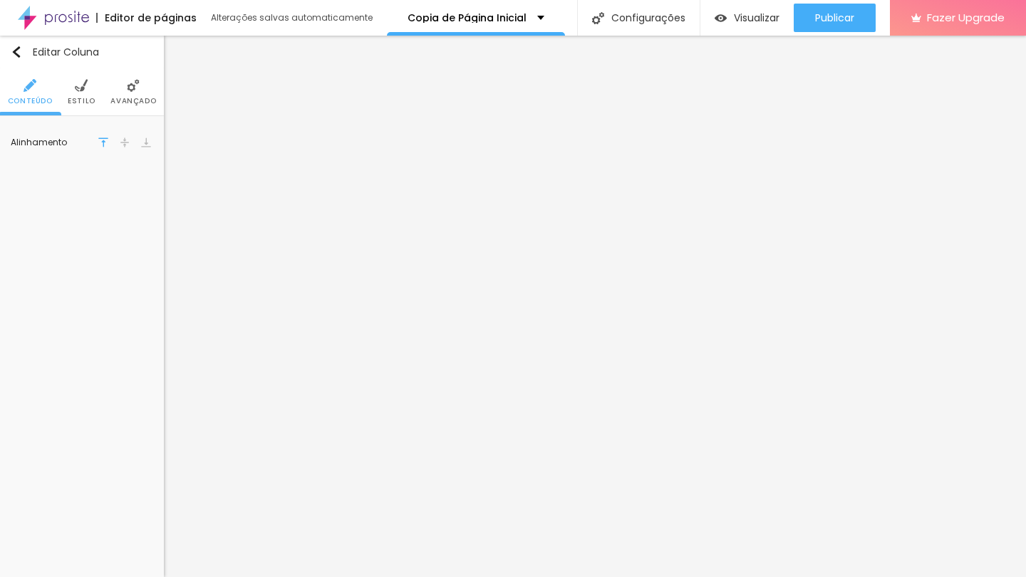
click at [85, 114] on li "Estilo" at bounding box center [82, 91] width 28 height 47
click at [135, 91] on img at bounding box center [133, 85] width 13 height 13
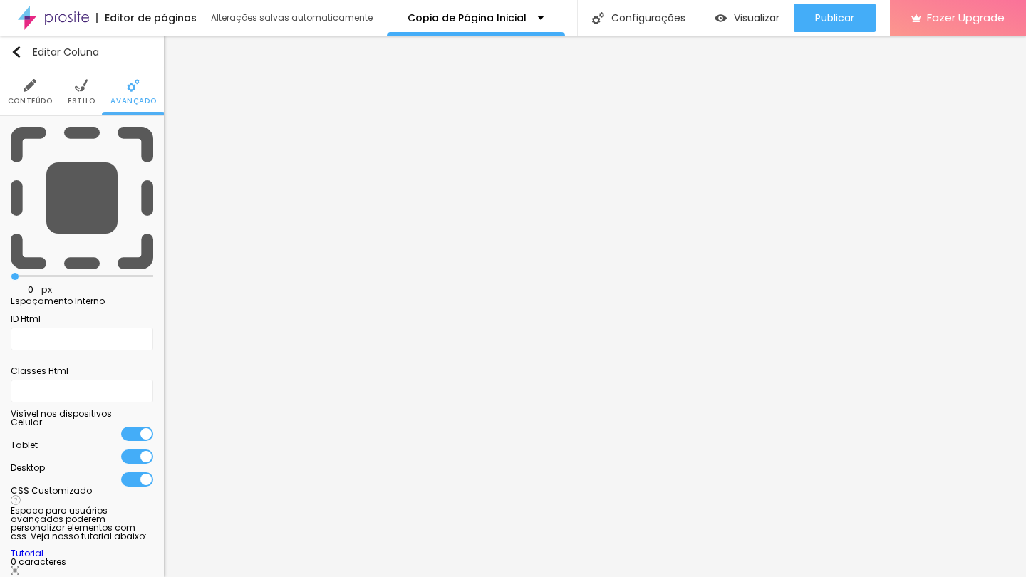
click at [80, 110] on li "Estilo" at bounding box center [82, 91] width 28 height 47
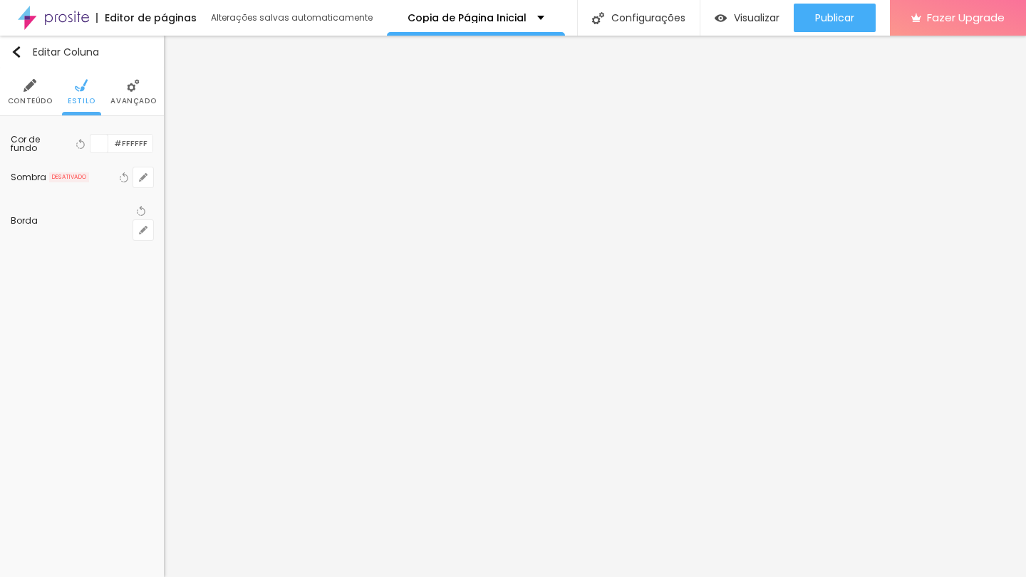
click at [19, 93] on li "Conteúdo" at bounding box center [30, 91] width 45 height 47
click at [85, 103] on span "Estilo" at bounding box center [82, 101] width 28 height 7
click at [71, 98] on span "Estilo" at bounding box center [82, 101] width 28 height 7
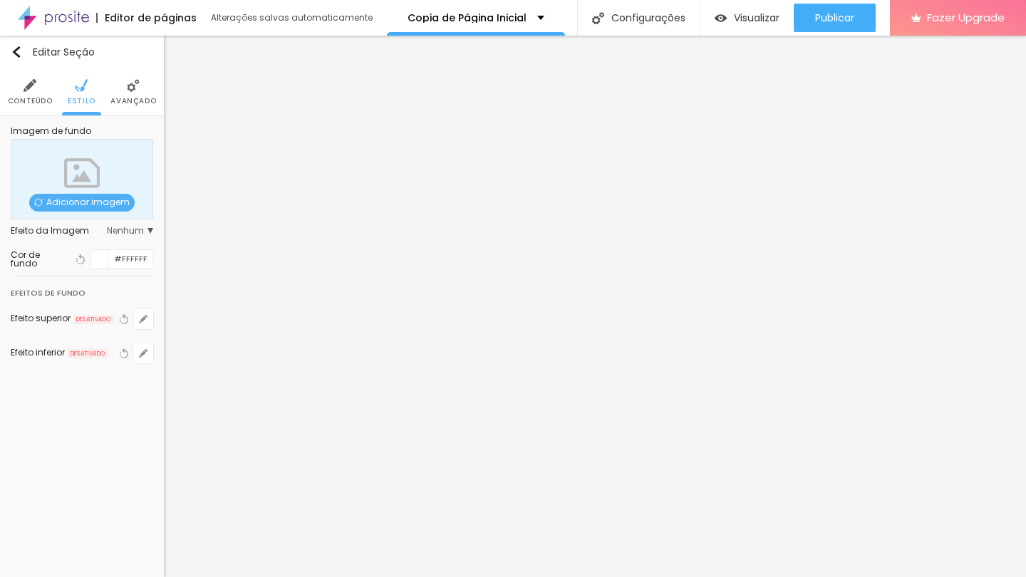
click at [130, 90] on img at bounding box center [133, 85] width 13 height 13
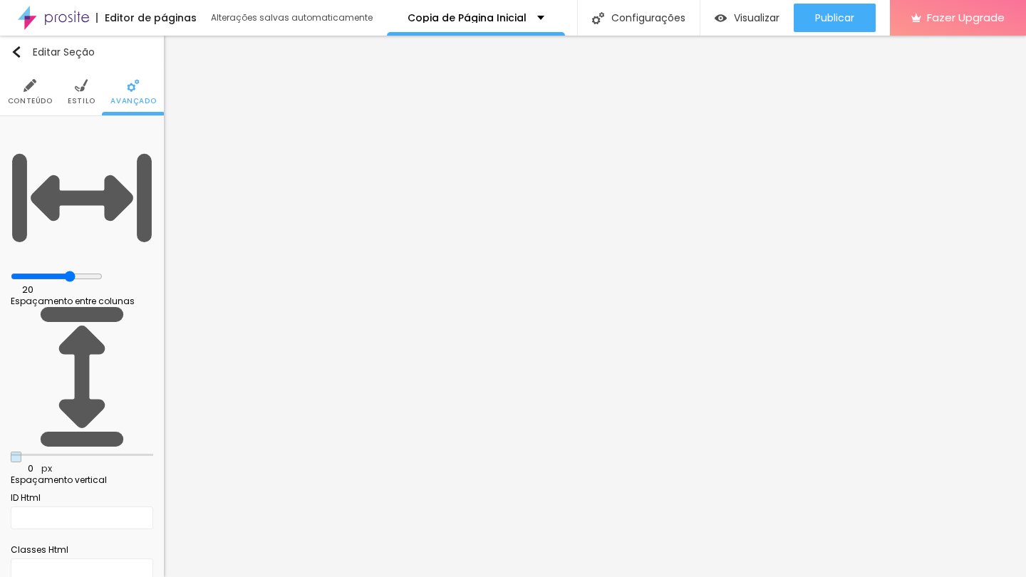
drag, startPoint x: 55, startPoint y: 171, endPoint x: 26, endPoint y: 173, distance: 29.3
click at [26, 306] on div "0 px Espaçamento vertical" at bounding box center [82, 395] width 142 height 179
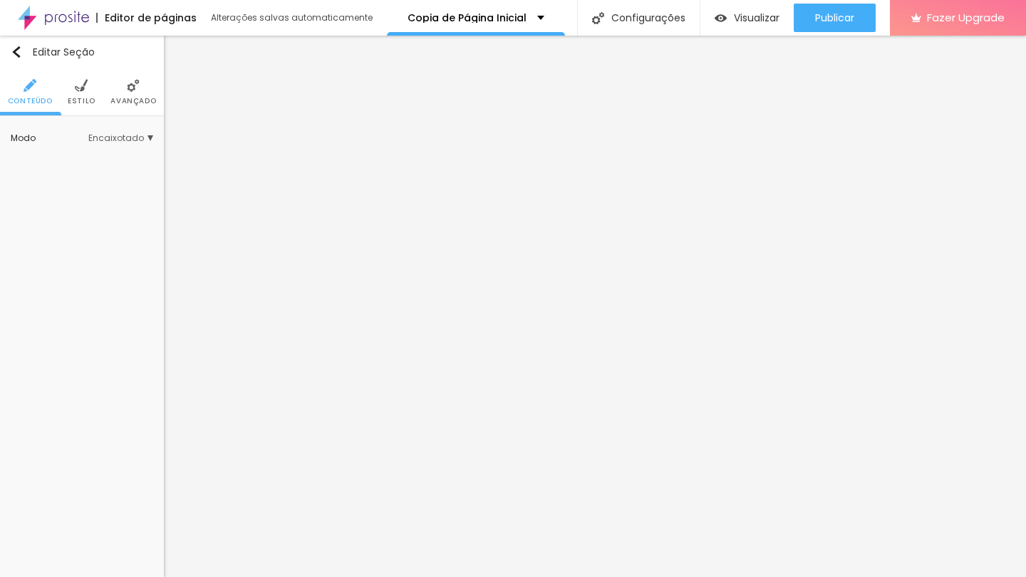
click at [127, 90] on img at bounding box center [133, 85] width 13 height 13
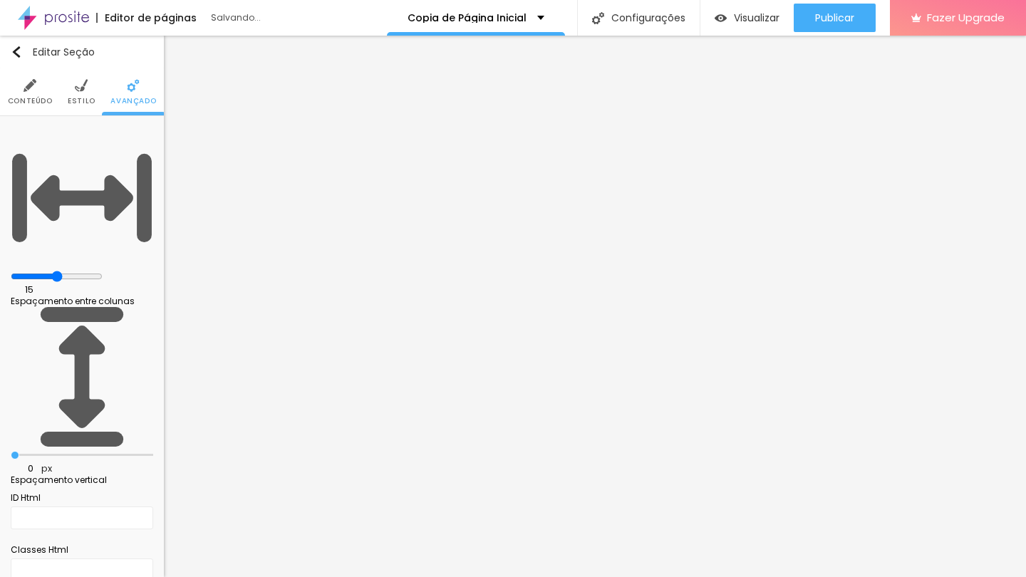
drag, startPoint x: 120, startPoint y: 143, endPoint x: 81, endPoint y: 142, distance: 39.2
click at [81, 271] on input "range" at bounding box center [57, 276] width 92 height 11
click at [23, 306] on div "0 px Espaçamento vertical" at bounding box center [82, 395] width 142 height 179
drag, startPoint x: 33, startPoint y: 171, endPoint x: 6, endPoint y: 172, distance: 26.4
click at [11, 306] on div "0 px Espaçamento vertical" at bounding box center [82, 395] width 142 height 179
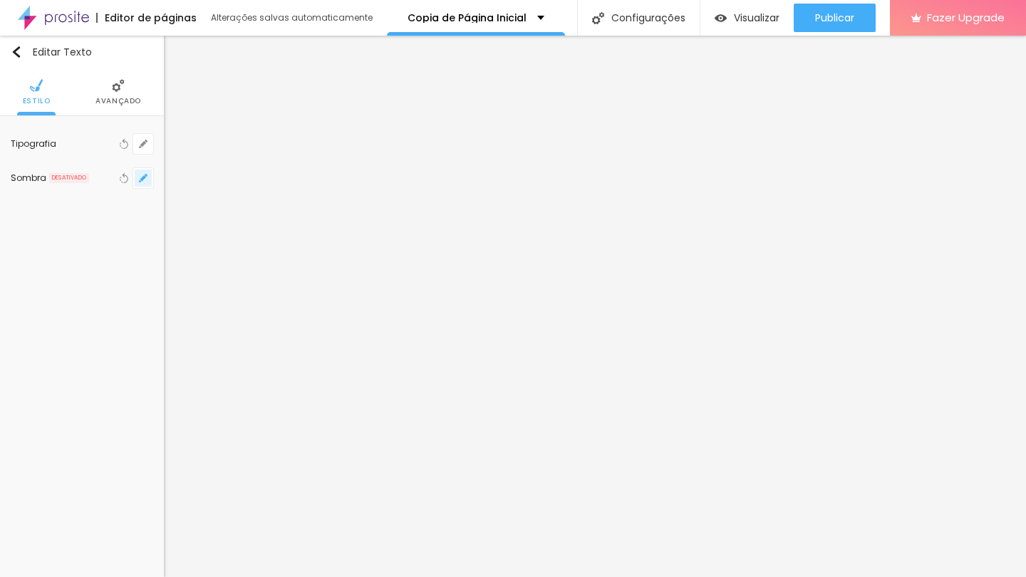
click at [142, 182] on icon "button" at bounding box center [143, 178] width 9 height 9
click at [240, 214] on div at bounding box center [224, 213] width 32 height 14
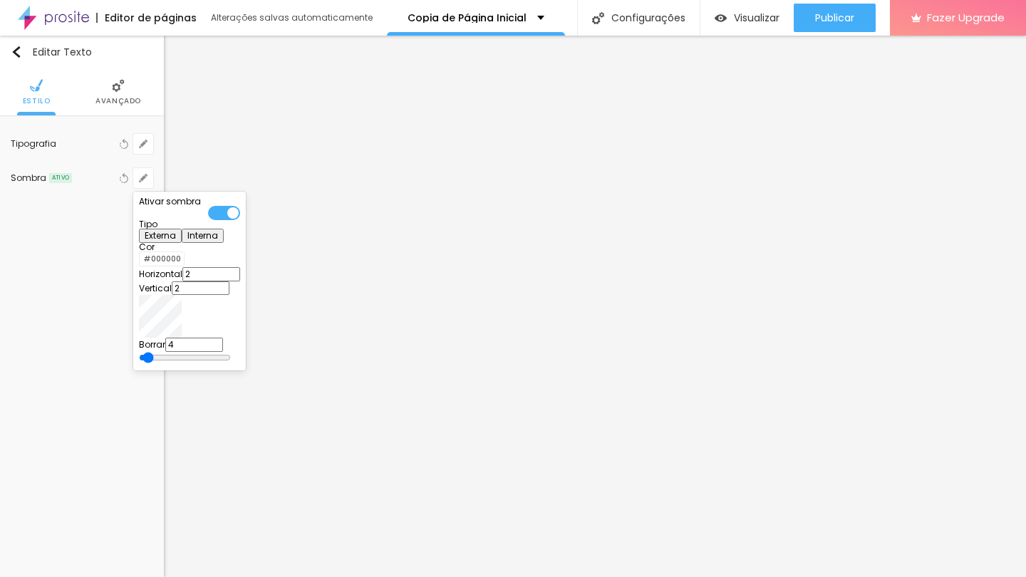
click at [140, 263] on div at bounding box center [140, 259] width 0 height 14
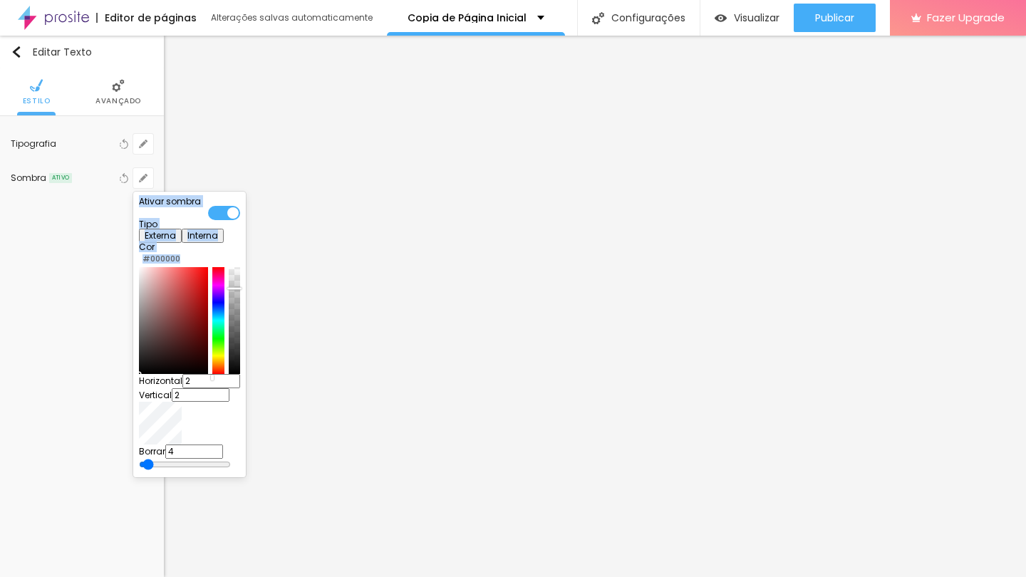
drag, startPoint x: 200, startPoint y: 316, endPoint x: 150, endPoint y: 403, distance: 100.2
click at [150, 403] on body "Editor de páginas Alterações salvas automaticamente Copia de Página Inicial Con…" at bounding box center [513, 288] width 1026 height 577
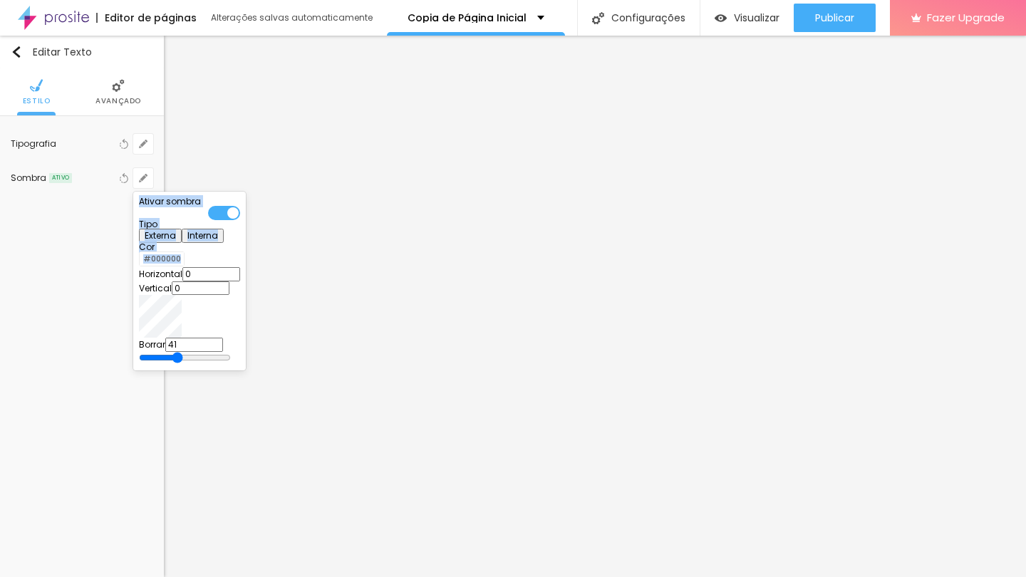
drag, startPoint x: 240, startPoint y: 355, endPoint x: 249, endPoint y: 354, distance: 8.6
click at [231, 354] on input "range" at bounding box center [185, 357] width 92 height 11
click at [172, 257] on div "Ativar sombra Tipo Externa Interna Cor #000000 Horizontal 0 Vertical 0 Borrar 41" at bounding box center [189, 280] width 101 height 167
click at [140, 266] on div at bounding box center [140, 259] width 0 height 14
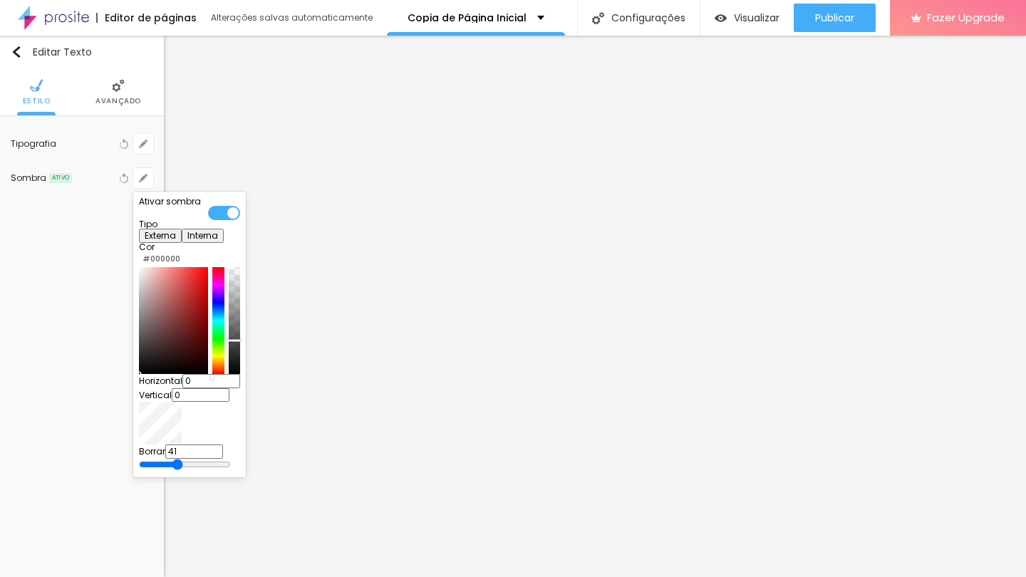
drag, startPoint x: 264, startPoint y: 308, endPoint x: 262, endPoint y: 356, distance: 48.5
click at [240, 358] on div at bounding box center [234, 320] width 11 height 107
drag, startPoint x: 202, startPoint y: 316, endPoint x: 155, endPoint y: 292, distance: 53.2
click at [155, 292] on div at bounding box center [173, 320] width 69 height 107
click at [160, 207] on span "Ativar sombra" at bounding box center [170, 201] width 62 height 12
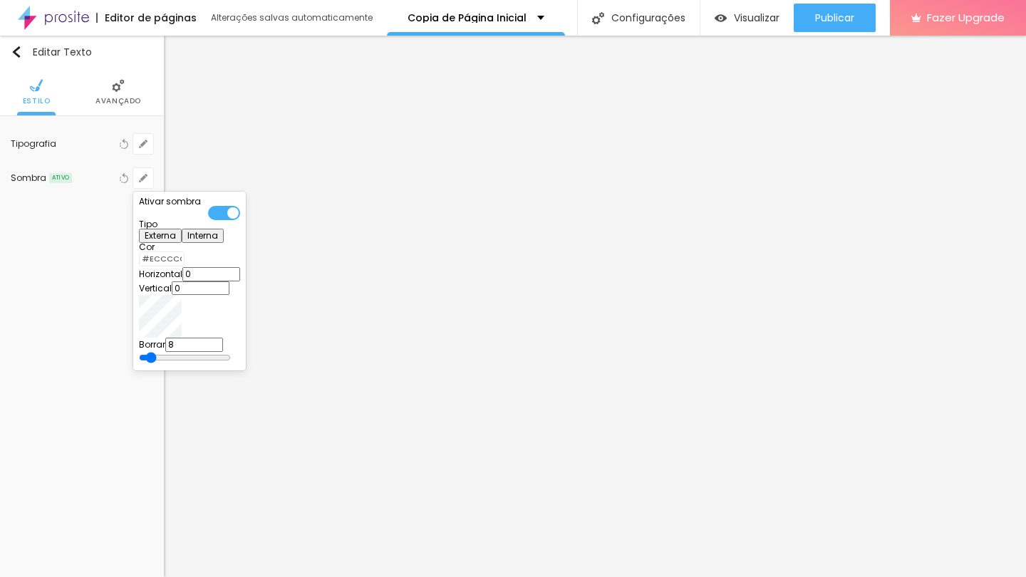
drag, startPoint x: 247, startPoint y: 354, endPoint x: 241, endPoint y: 341, distance: 15.0
click at [231, 352] on input "range" at bounding box center [185, 357] width 92 height 11
click at [88, 245] on div at bounding box center [513, 288] width 1026 height 577
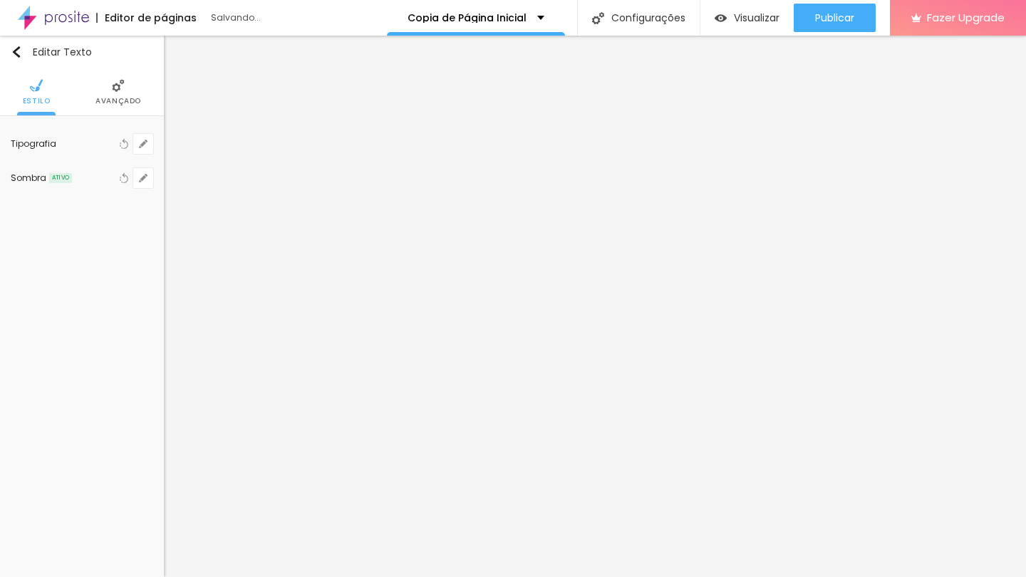
click at [125, 88] on li "Avançado" at bounding box center [118, 91] width 46 height 47
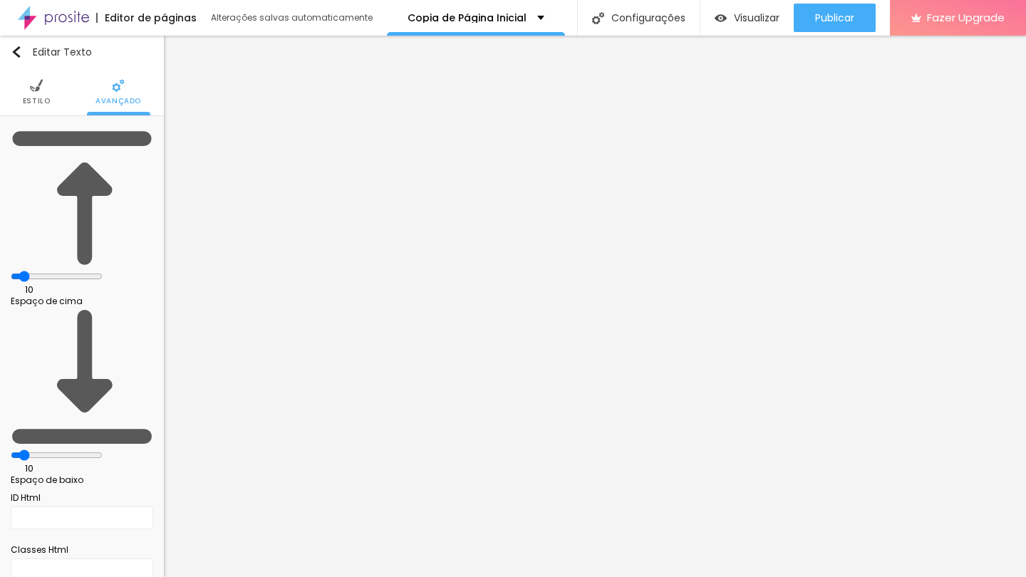
click at [51, 93] on ul "Estilo Avançado" at bounding box center [82, 92] width 164 height 48
click at [40, 93] on li "Estilo" at bounding box center [37, 91] width 28 height 47
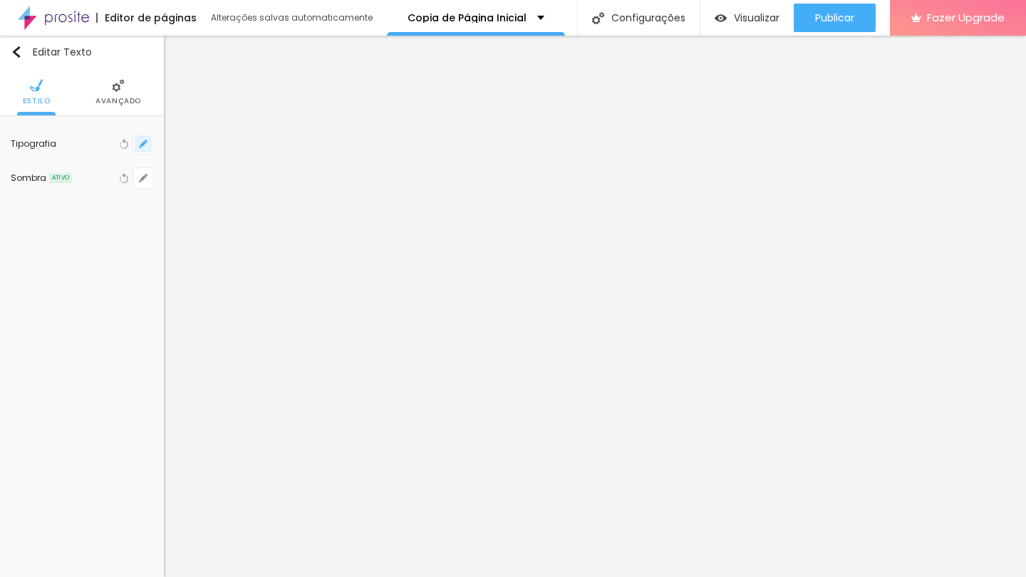
click at [142, 141] on icon "button" at bounding box center [143, 144] width 9 height 9
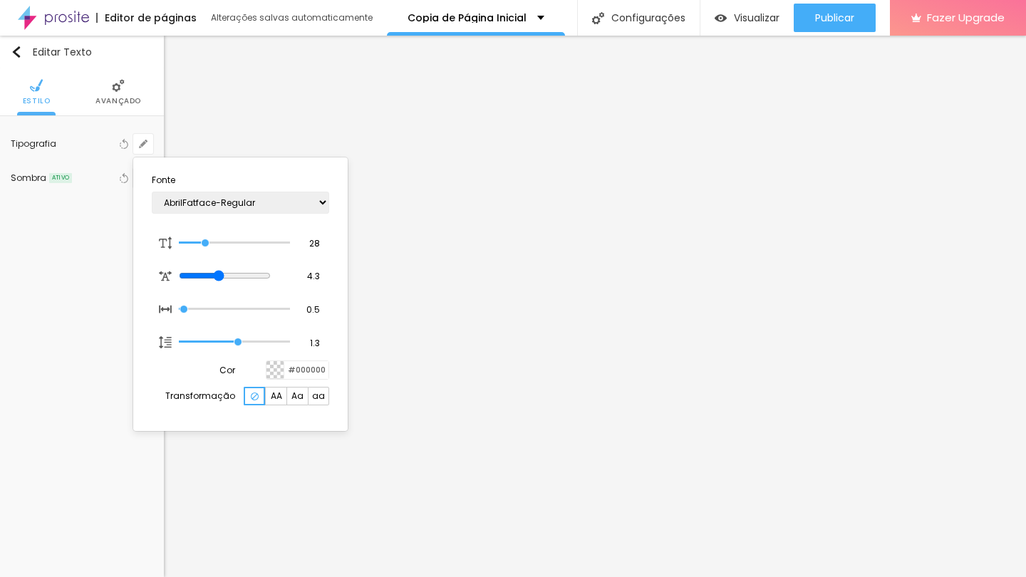
click at [419, 147] on div at bounding box center [513, 288] width 1026 height 577
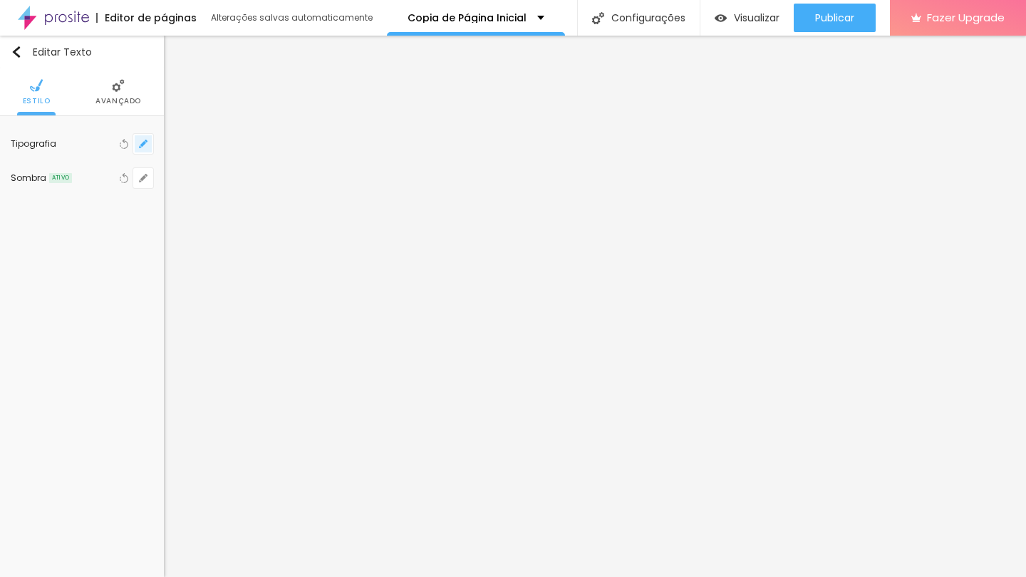
click at [141, 147] on icon "button" at bounding box center [140, 146] width 3 height 3
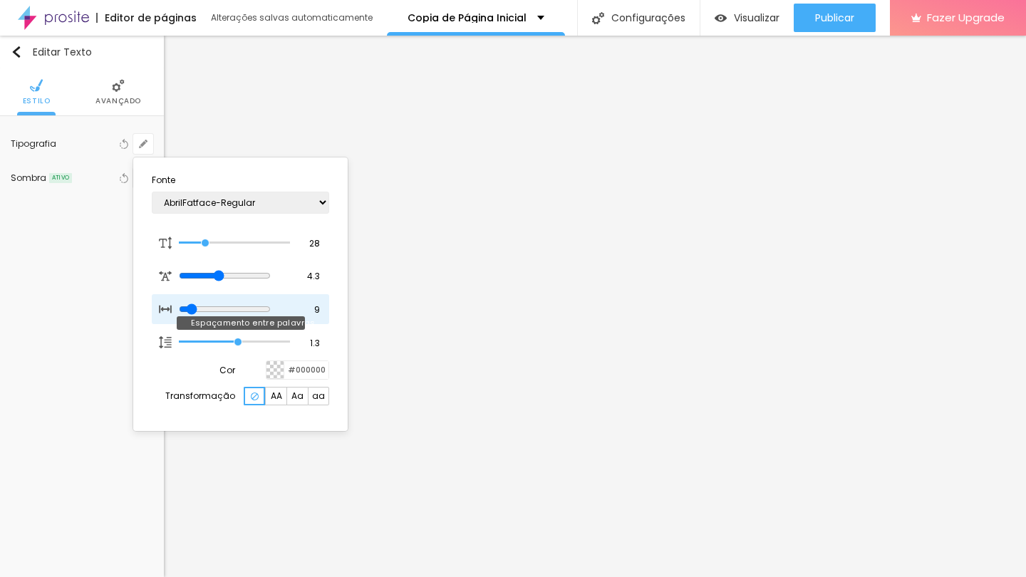
drag, startPoint x: 184, startPoint y: 311, endPoint x: 193, endPoint y: 309, distance: 9.4
click at [193, 309] on input "range" at bounding box center [225, 308] width 92 height 11
click at [423, 147] on div at bounding box center [513, 288] width 1026 height 577
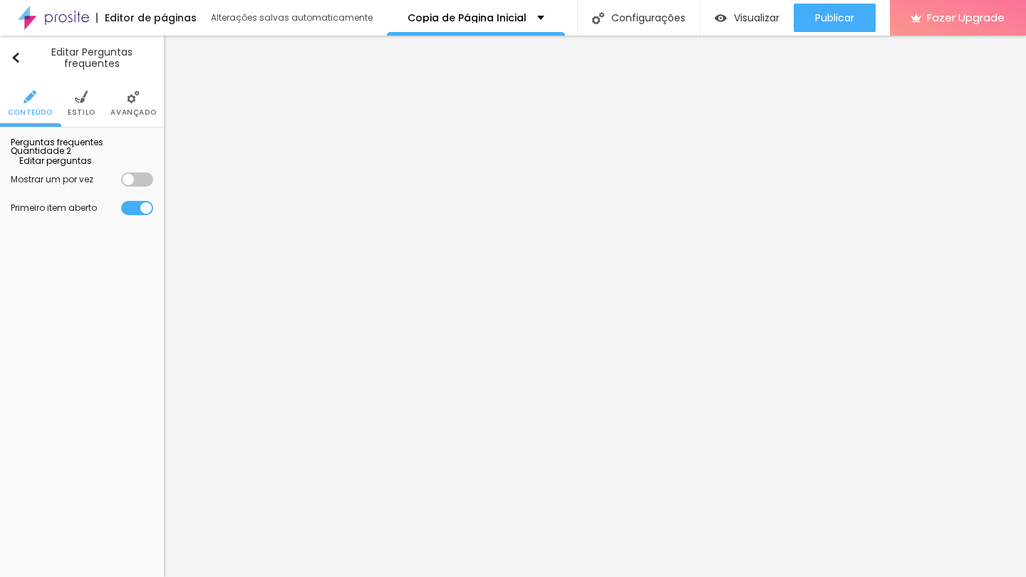
click at [92, 167] on span "Editar perguntas" at bounding box center [51, 161] width 81 height 12
drag, startPoint x: 456, startPoint y: 227, endPoint x: 321, endPoint y: 224, distance: 135.4
click at [73, 406] on div "Editar Perguntas frequentes Conteúdo Estilo Avançado Perguntas frequentes Quant…" at bounding box center [82, 306] width 164 height 541
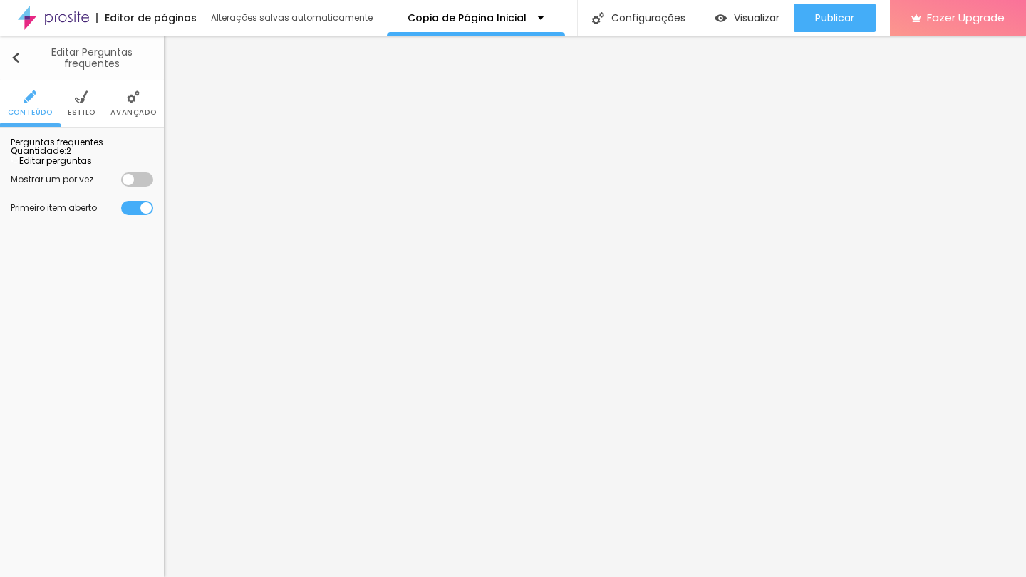
click at [11, 63] on div "Editar Perguntas frequentes" at bounding box center [82, 57] width 142 height 23
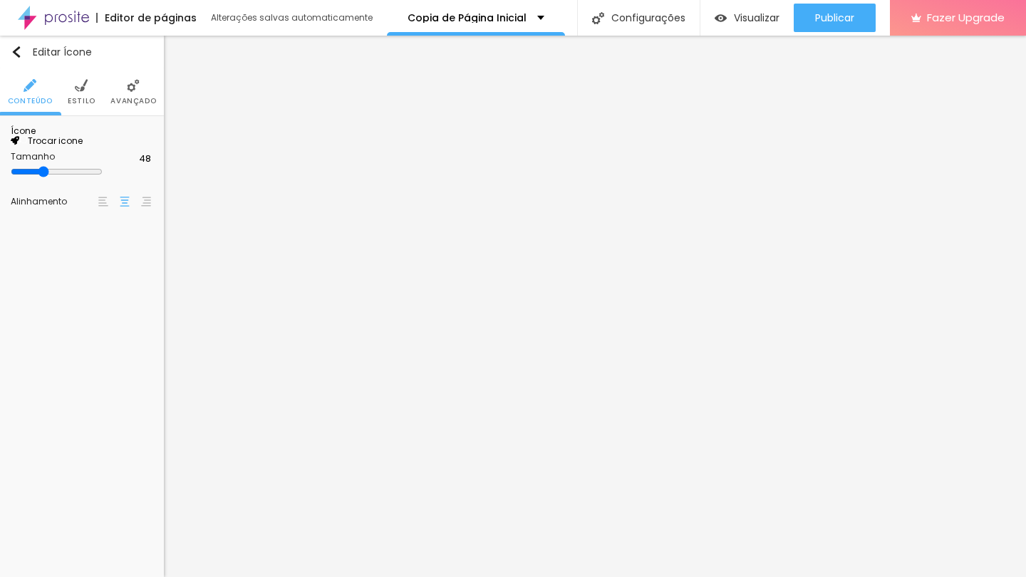
click at [83, 147] on span "Trocar icone" at bounding box center [50, 141] width 63 height 12
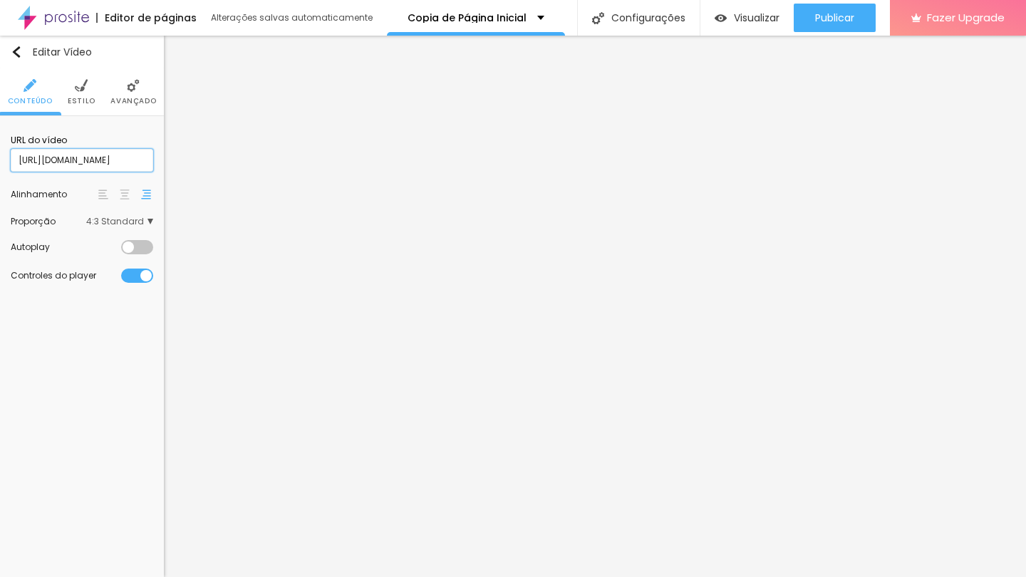
click at [109, 160] on input "https://www.youtube.com/watch?v=DQq1Ok-nXdY" at bounding box center [82, 160] width 142 height 23
paste input "ZGDRBZdfDiA"
click at [102, 372] on div "Editar Vídeo Conteúdo Estilo Avançado URL do vídeo https://www.youtube.com/watc…" at bounding box center [82, 306] width 164 height 541
click at [78, 89] on img at bounding box center [81, 85] width 13 height 13
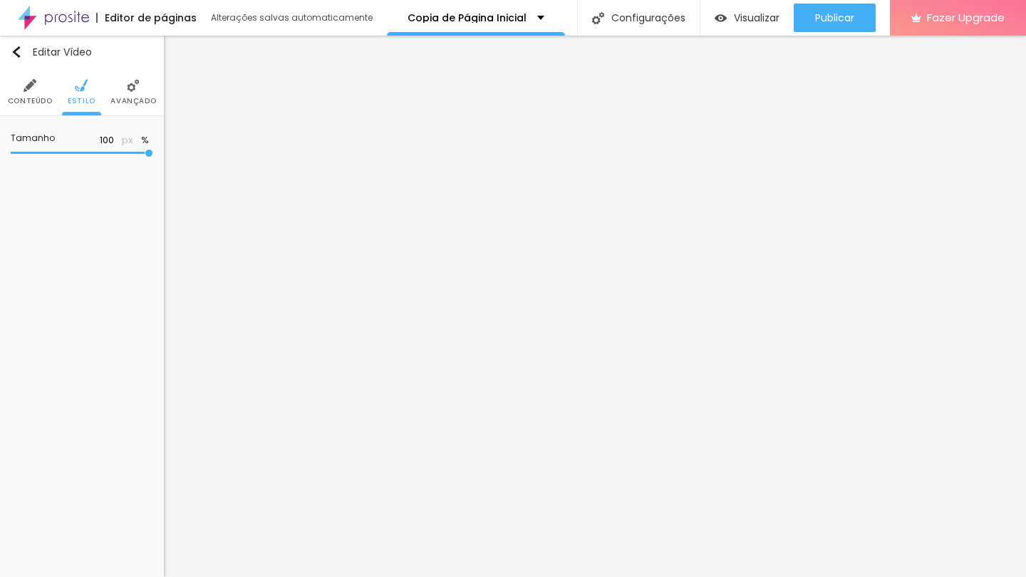
drag, startPoint x: 130, startPoint y: 157, endPoint x: 162, endPoint y: 156, distance: 32.1
click at [162, 156] on div "Tamanho 100 px %" at bounding box center [82, 147] width 164 height 62
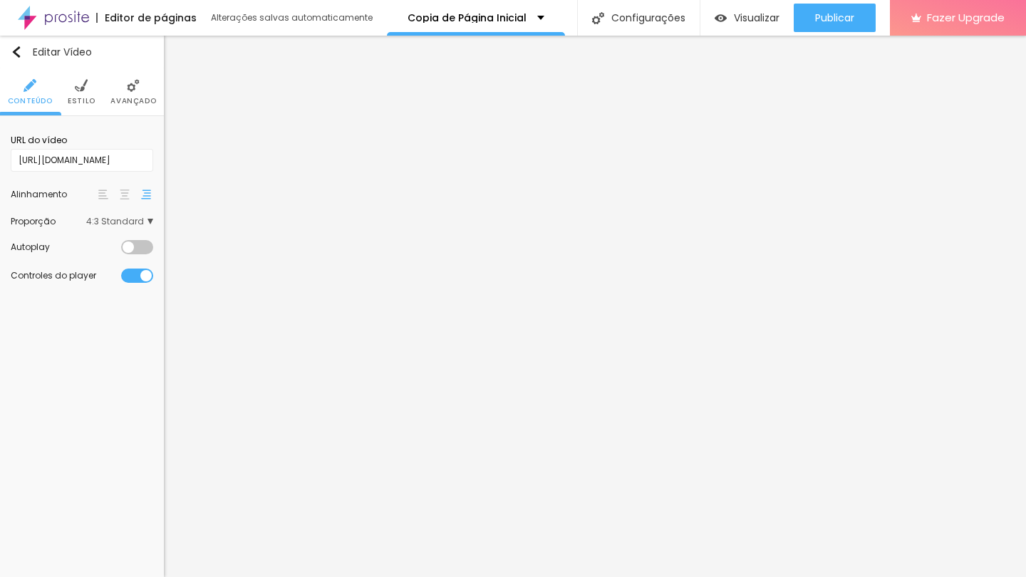
click at [81, 85] on img at bounding box center [81, 85] width 13 height 13
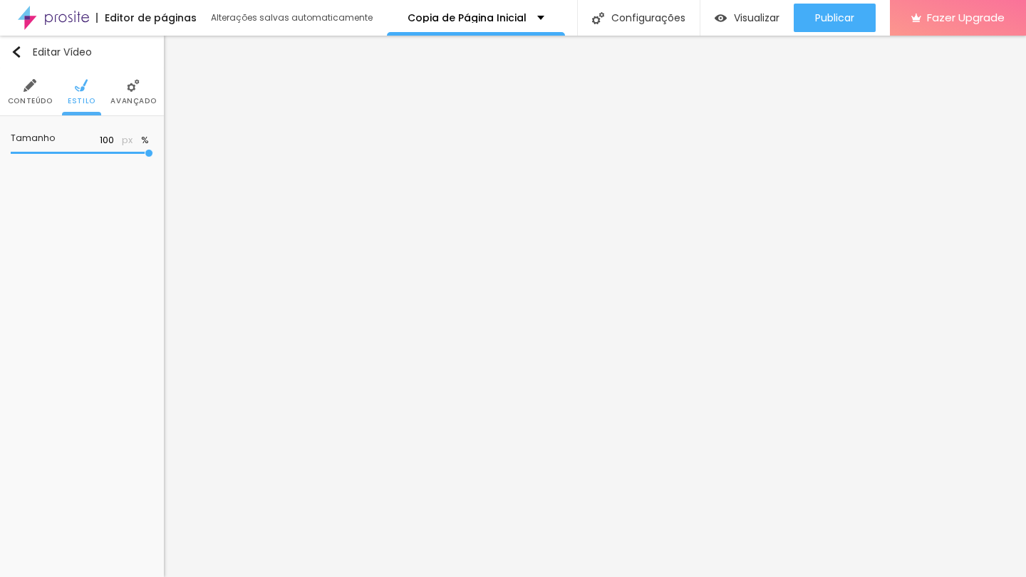
drag, startPoint x: 127, startPoint y: 155, endPoint x: 164, endPoint y: 164, distance: 38.0
click at [164, 164] on div "Título Texto Imagem Vídeo Botão Mapa Divisor Espaçador PREMIUM Código HTML Rede…" at bounding box center [513, 306] width 1026 height 541
click at [23, 98] on span "Conteúdo" at bounding box center [30, 101] width 45 height 7
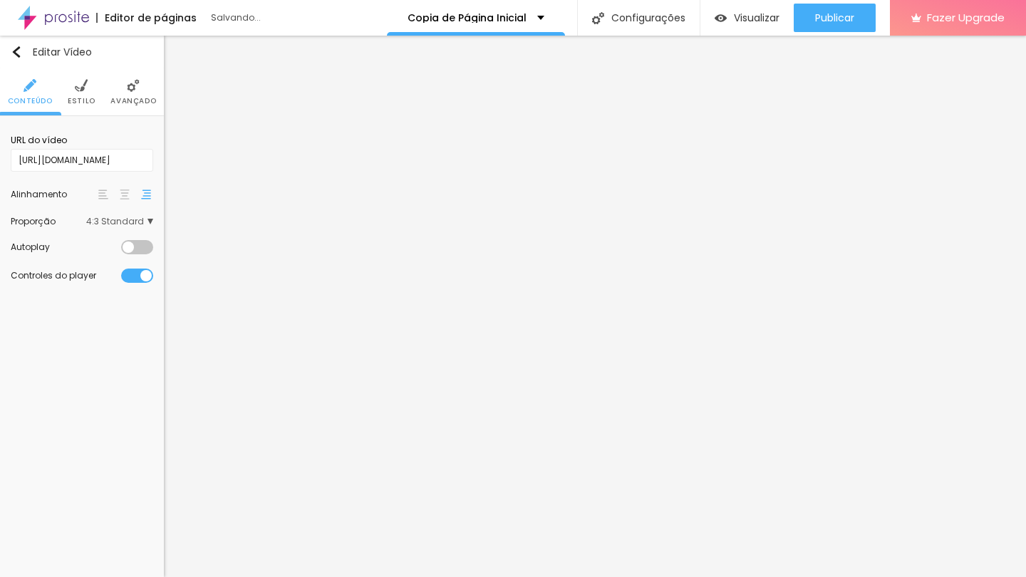
click at [130, 218] on span "4:3 Standard" at bounding box center [119, 221] width 67 height 9
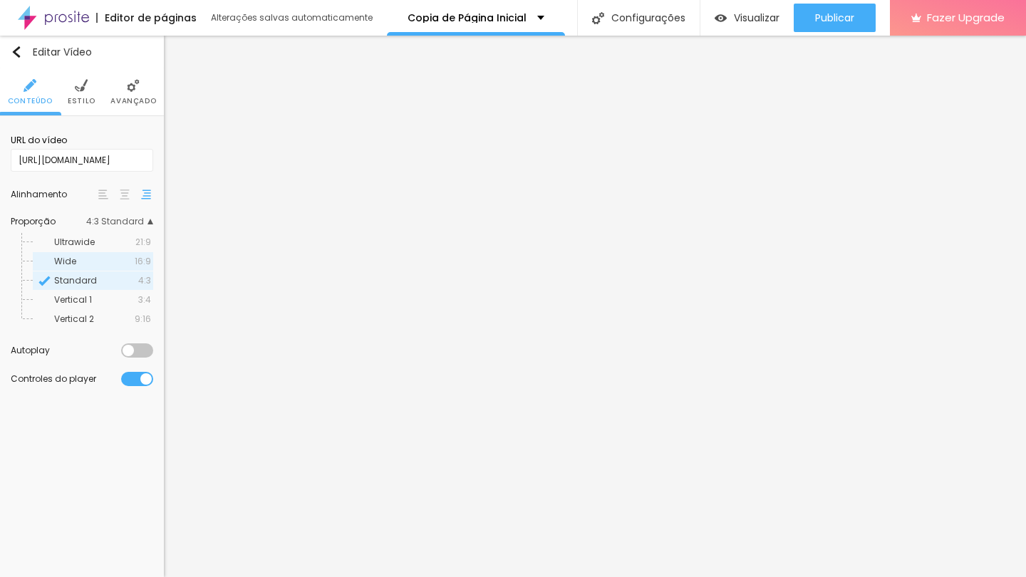
click at [129, 269] on div "Wide 16:9" at bounding box center [93, 261] width 120 height 19
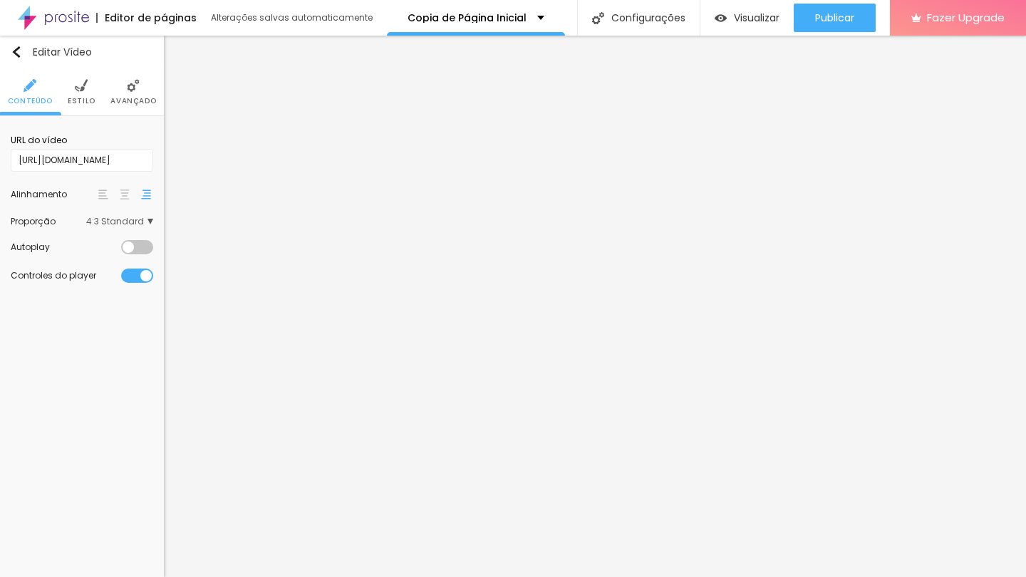
click at [128, 226] on span "4:3 Standard" at bounding box center [119, 221] width 67 height 9
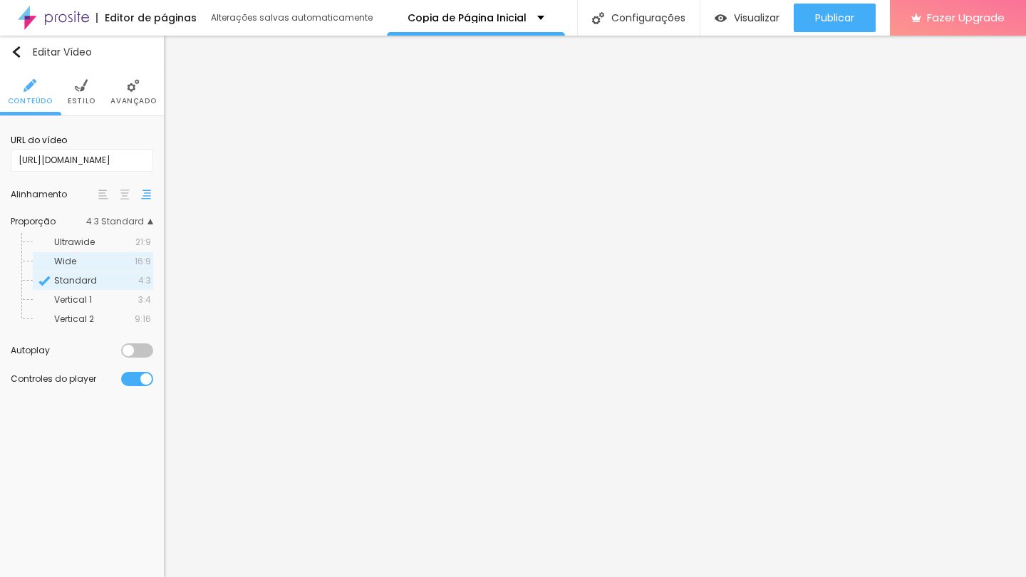
click at [120, 266] on span "Wide" at bounding box center [94, 261] width 81 height 9
click at [87, 102] on span "Estilo" at bounding box center [82, 101] width 28 height 7
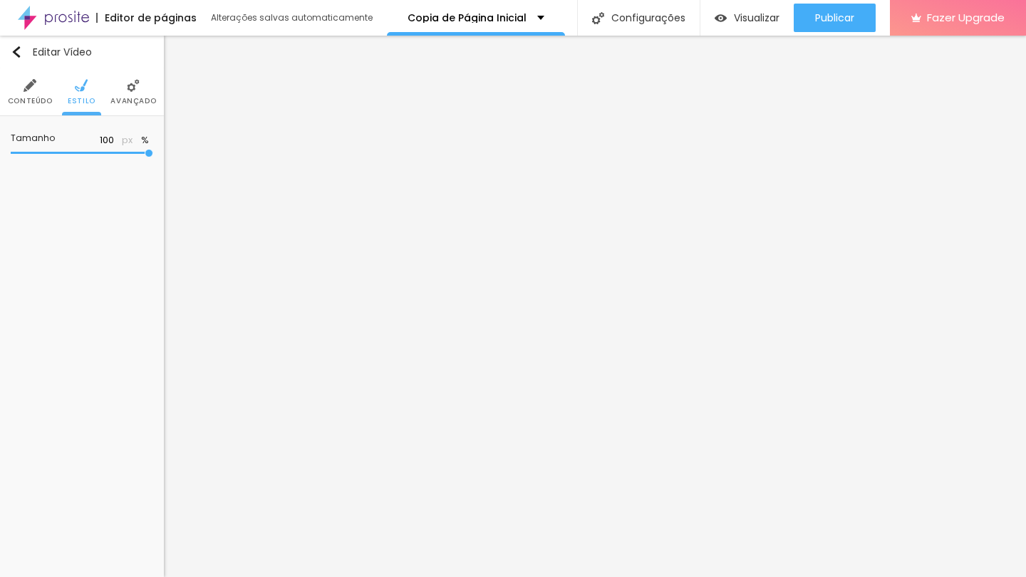
click at [135, 103] on span "Avançado" at bounding box center [133, 101] width 46 height 7
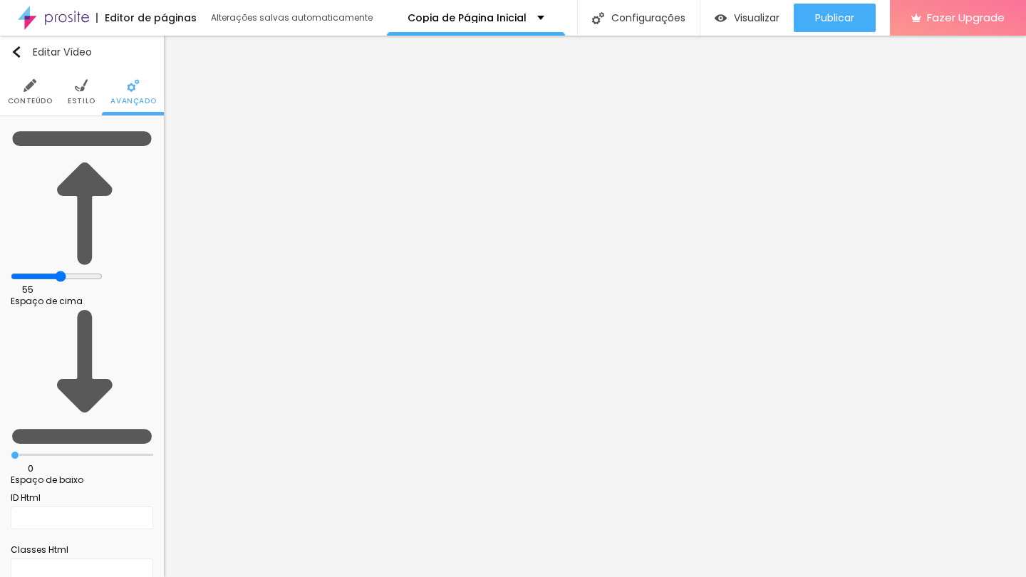
drag, startPoint x: 36, startPoint y: 142, endPoint x: 81, endPoint y: 147, distance: 45.9
click at [81, 271] on div at bounding box center [82, 277] width 142 height 13
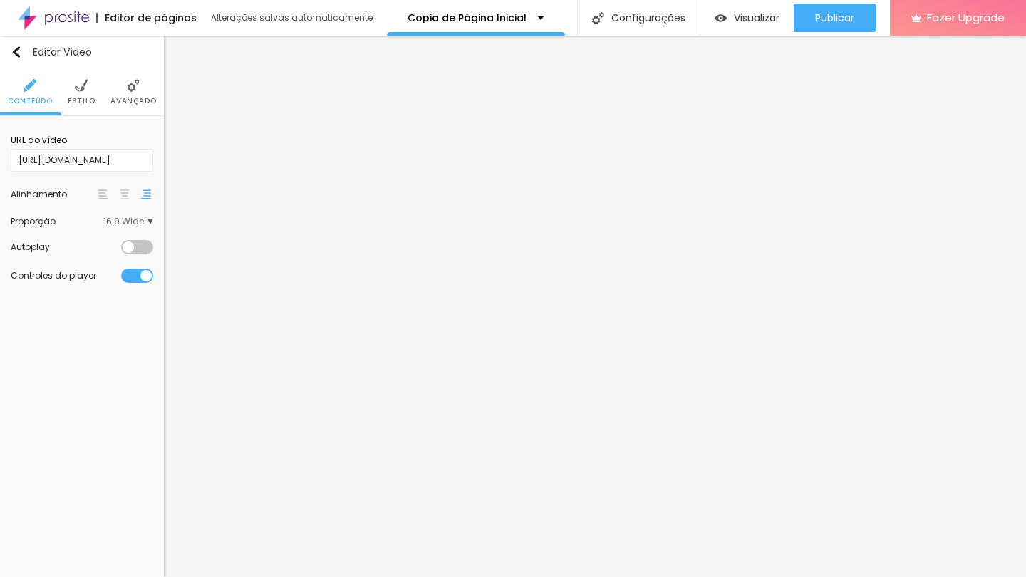
click at [88, 88] on li "Estilo" at bounding box center [82, 91] width 28 height 47
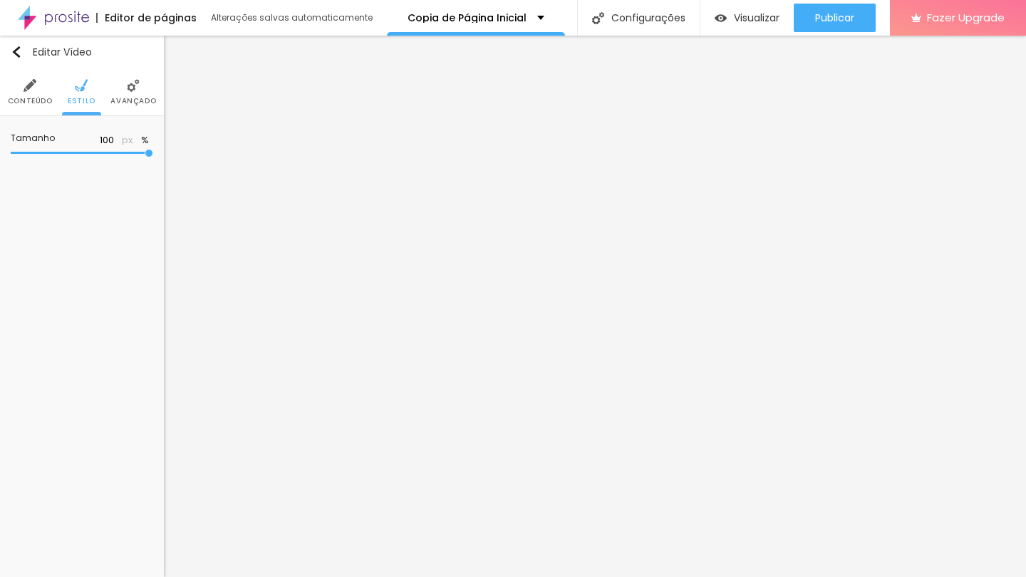
click at [130, 93] on li "Avançado" at bounding box center [133, 91] width 46 height 47
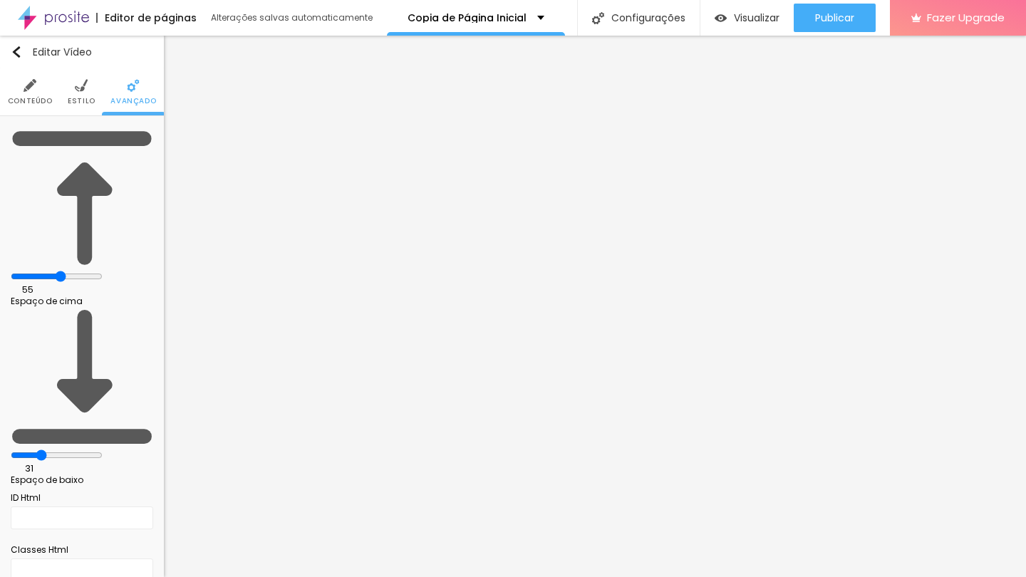
drag, startPoint x: 35, startPoint y: 171, endPoint x: 61, endPoint y: 172, distance: 25.7
click at [61, 450] on input "range" at bounding box center [57, 455] width 92 height 11
drag, startPoint x: 82, startPoint y: 140, endPoint x: 58, endPoint y: 145, distance: 23.9
click at [58, 271] on input "range" at bounding box center [57, 276] width 92 height 11
drag, startPoint x: 58, startPoint y: 172, endPoint x: 85, endPoint y: 172, distance: 27.1
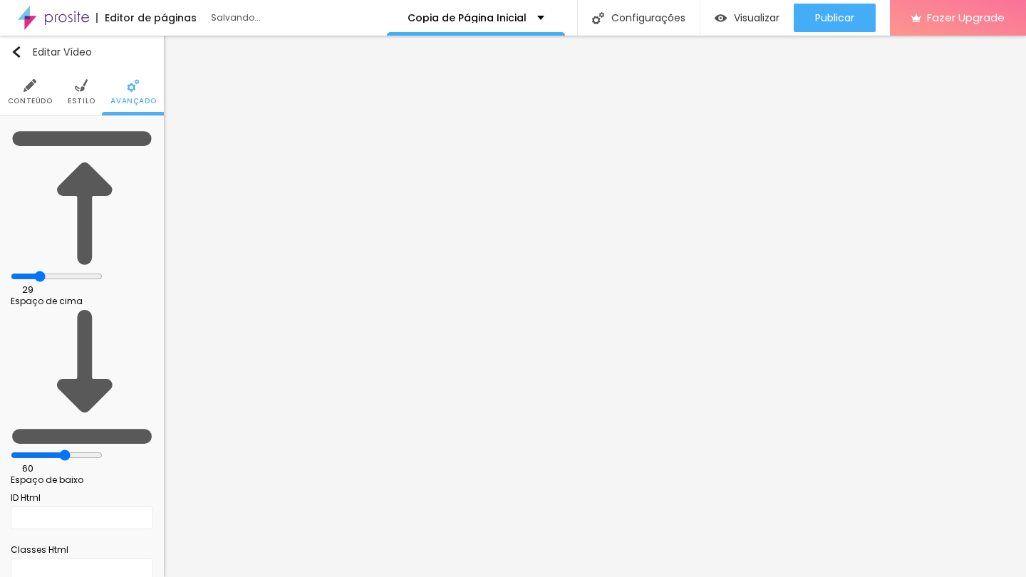
click at [85, 450] on input "range" at bounding box center [57, 455] width 92 height 11
drag, startPoint x: 61, startPoint y: 143, endPoint x: 41, endPoint y: 147, distance: 20.4
click at [41, 271] on div at bounding box center [82, 277] width 142 height 13
drag, startPoint x: 87, startPoint y: 174, endPoint x: 98, endPoint y: 174, distance: 11.4
click at [98, 450] on input "range" at bounding box center [57, 455] width 92 height 11
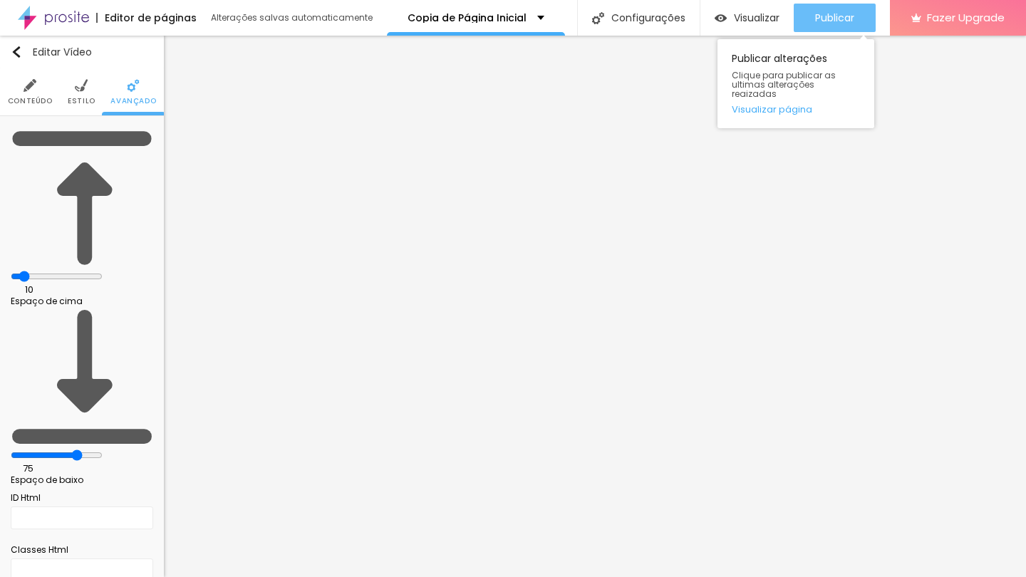
click at [836, 17] on span "Publicar" at bounding box center [834, 17] width 39 height 11
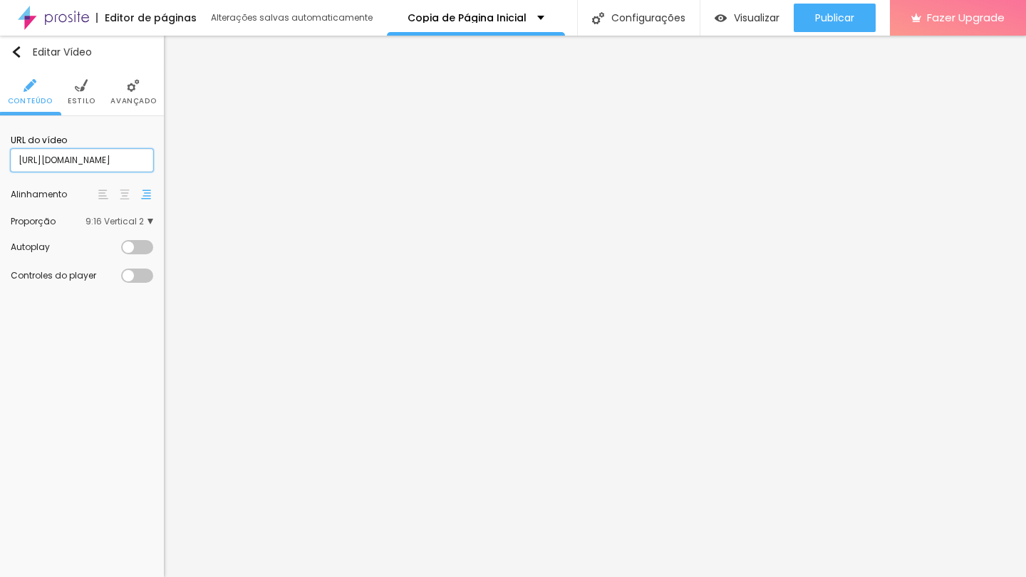
click at [88, 170] on input "https://vimeo.com/1121939886" at bounding box center [82, 160] width 142 height 23
paste input "42042"
click at [76, 343] on div "Editar Vídeo Conteúdo Estilo Avançado URL do vídeo https://vimeo.com/1121942042…" at bounding box center [82, 306] width 164 height 541
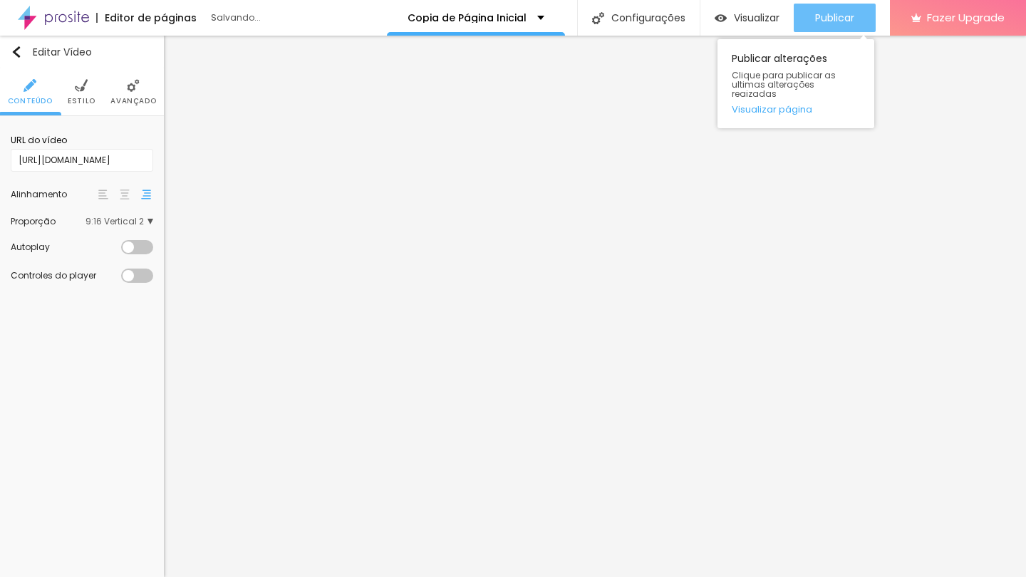
click at [821, 19] on span "Publicar" at bounding box center [834, 17] width 39 height 11
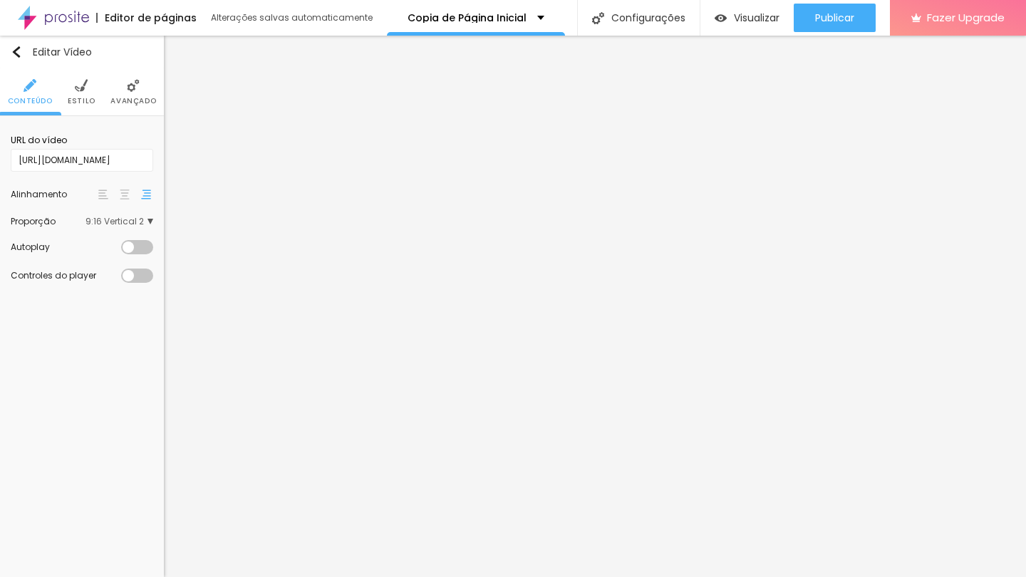
click at [73, 91] on li "Estilo" at bounding box center [82, 91] width 28 height 47
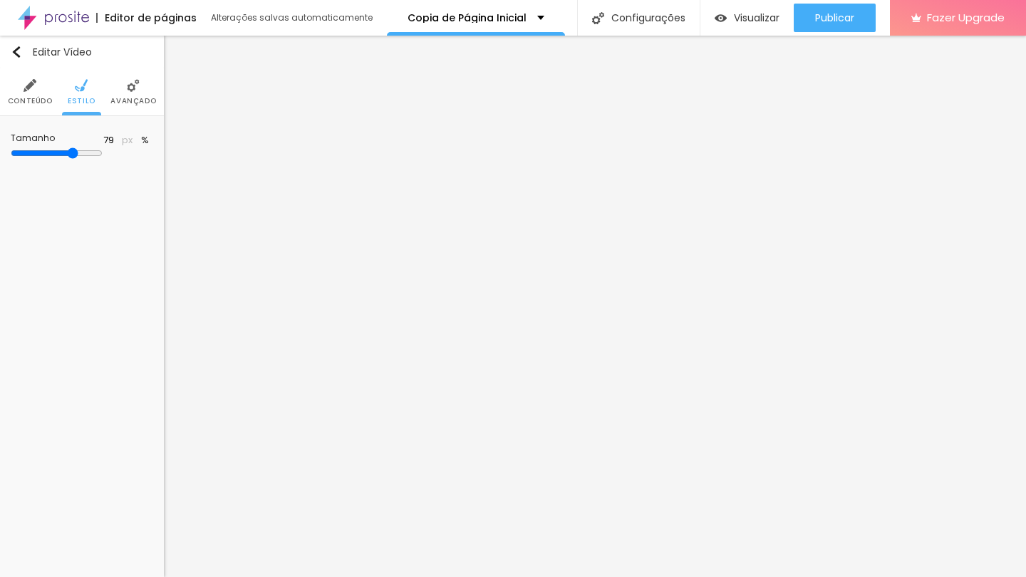
click at [134, 94] on li "Avançado" at bounding box center [133, 91] width 46 height 47
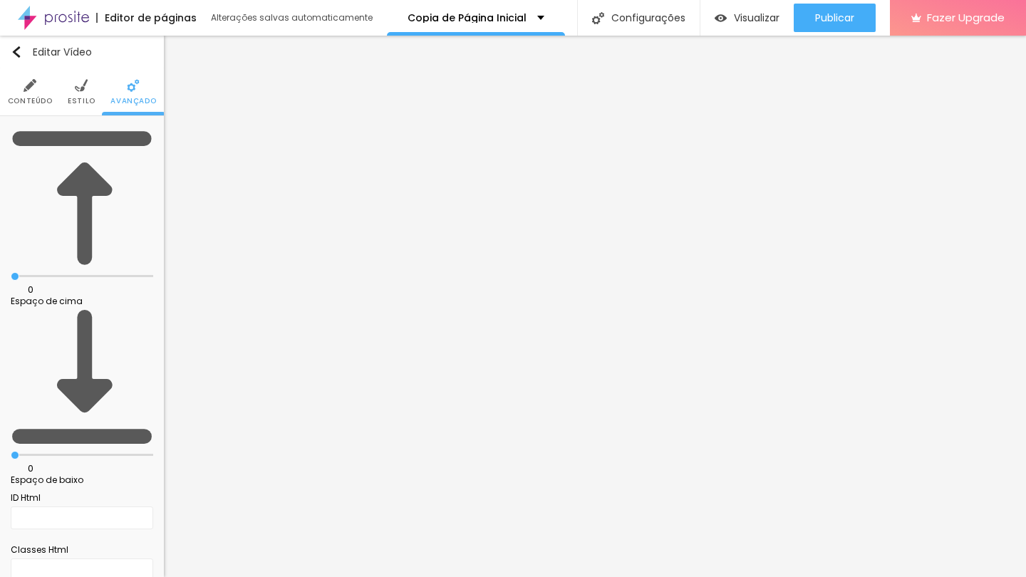
click at [32, 98] on span "Conteúdo" at bounding box center [30, 101] width 45 height 7
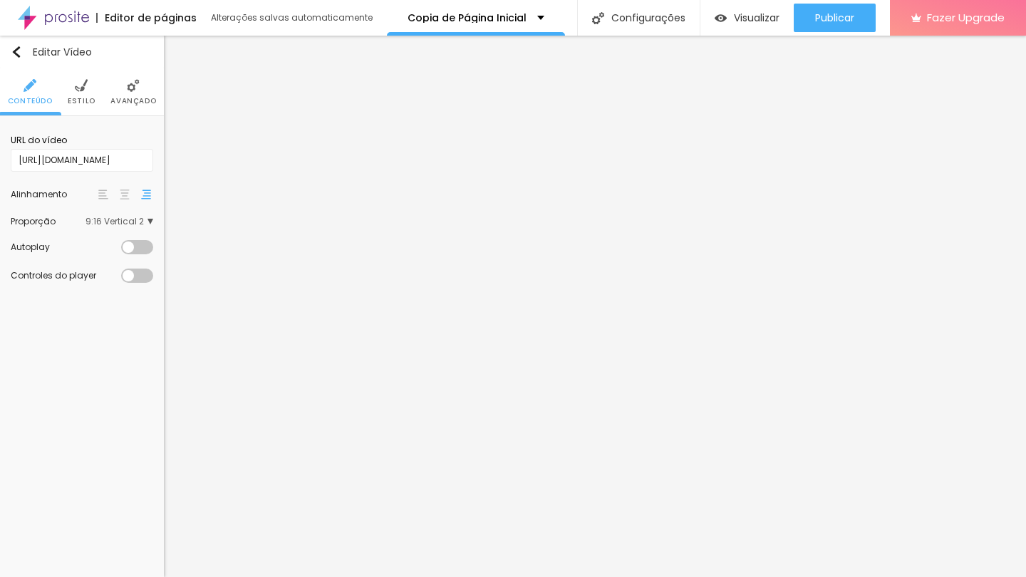
click at [135, 280] on div at bounding box center [137, 276] width 32 height 14
click at [135, 281] on div at bounding box center [137, 276] width 32 height 14
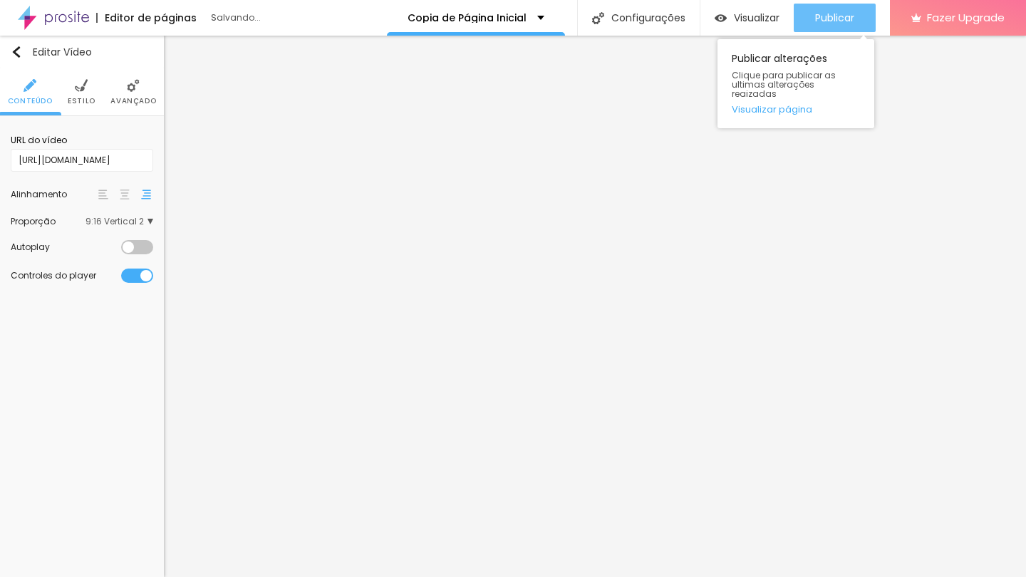
click at [826, 19] on span "Publicar" at bounding box center [834, 17] width 39 height 11
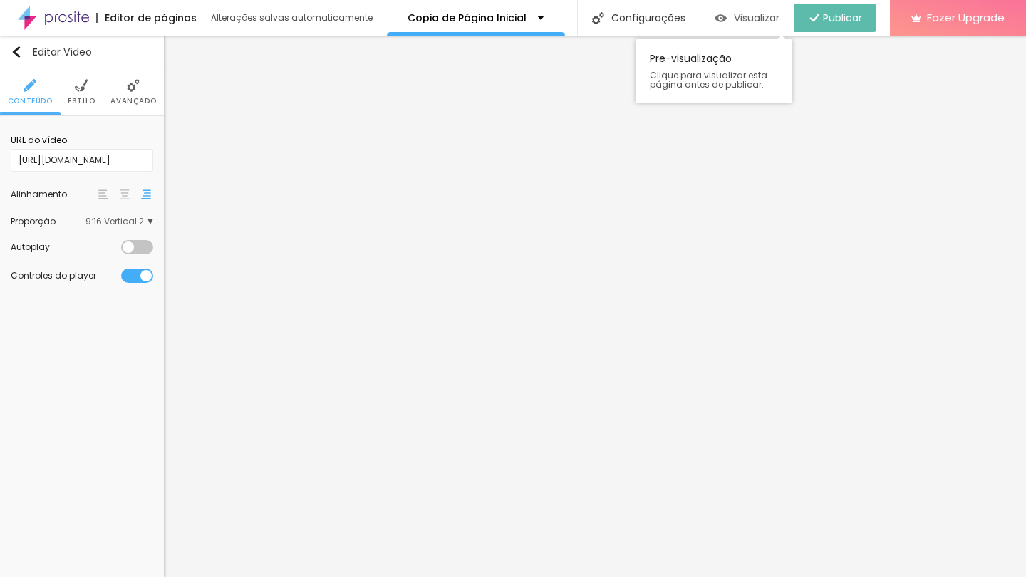
click at [755, 15] on span "Visualizar" at bounding box center [757, 17] width 46 height 11
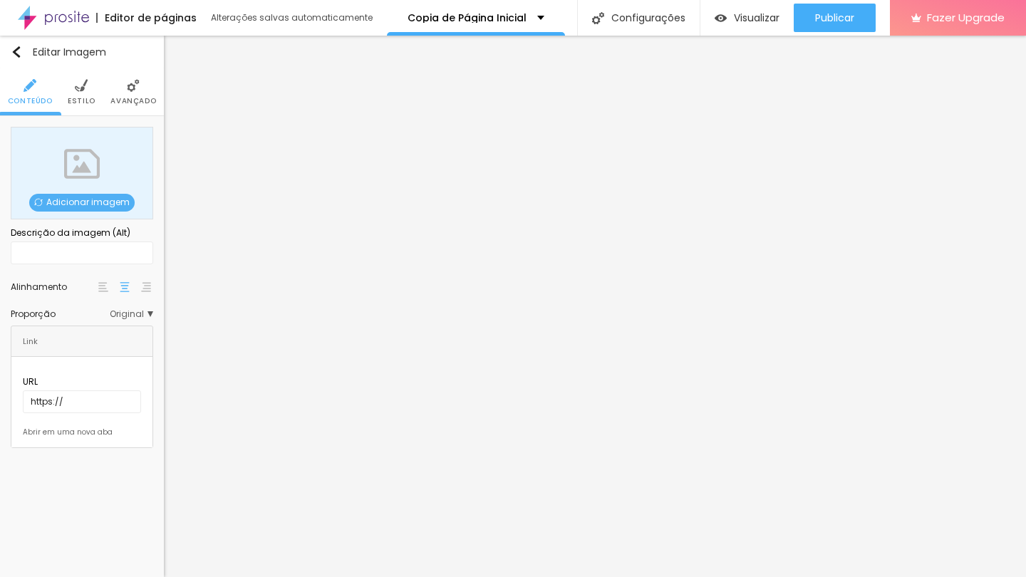
click at [116, 314] on span "Original" at bounding box center [131, 314] width 43 height 9
click at [130, 332] on div "Cinema 16:9" at bounding box center [93, 335] width 120 height 19
click at [83, 99] on span "Estilo" at bounding box center [82, 101] width 28 height 7
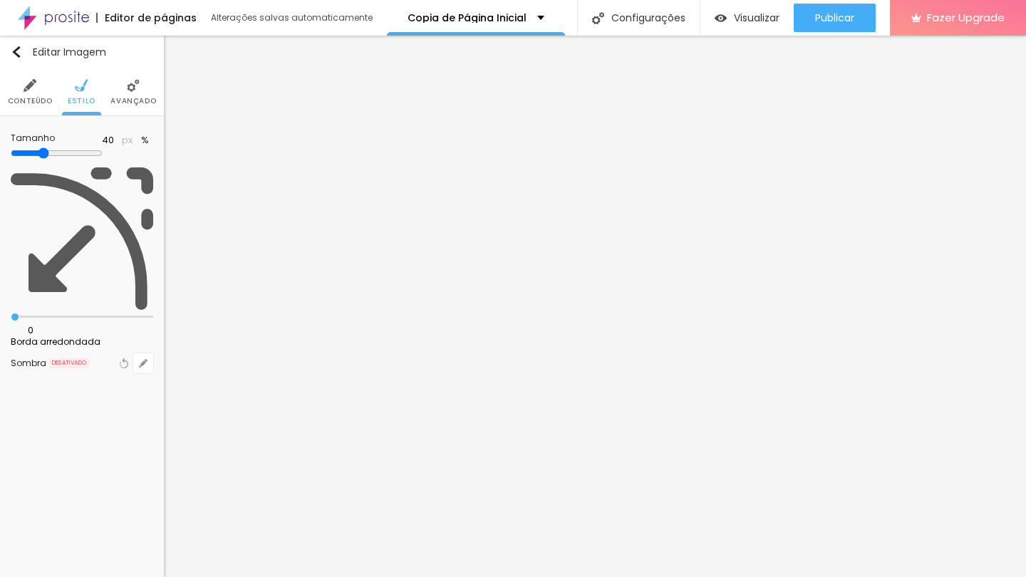
drag, startPoint x: 148, startPoint y: 157, endPoint x: 58, endPoint y: 160, distance: 89.8
click at [58, 159] on input "range" at bounding box center [57, 152] width 92 height 11
click at [143, 85] on li "Avançado" at bounding box center [133, 91] width 46 height 47
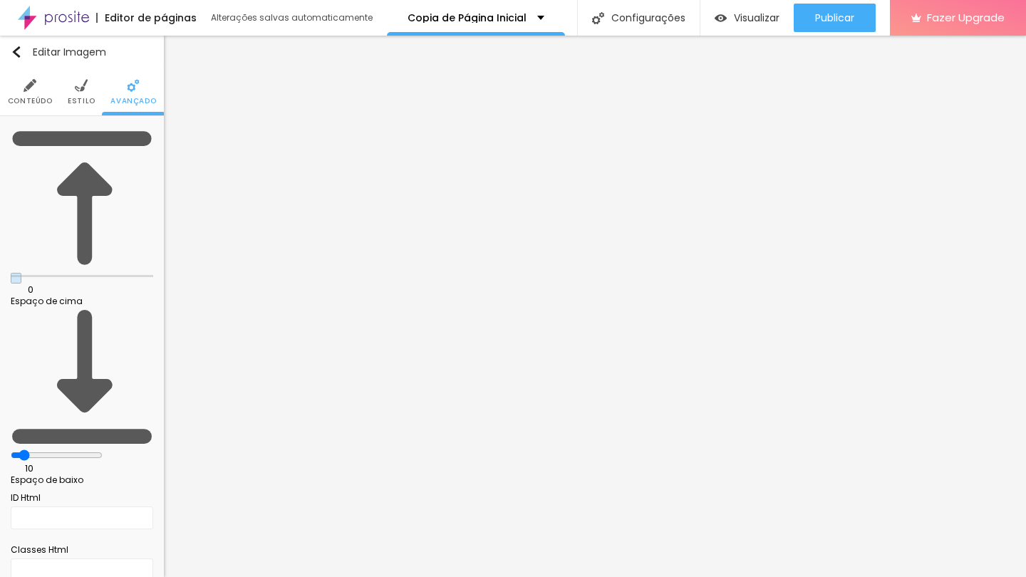
drag, startPoint x: 41, startPoint y: 138, endPoint x: 15, endPoint y: 143, distance: 26.8
click at [15, 143] on div "0 Espaço de cima" at bounding box center [82, 216] width 142 height 179
drag, startPoint x: 40, startPoint y: 173, endPoint x: 21, endPoint y: 175, distance: 18.6
click at [21, 306] on div "0 Espaço de baixo" at bounding box center [82, 395] width 142 height 179
click at [31, 101] on span "Conteúdo" at bounding box center [30, 101] width 45 height 7
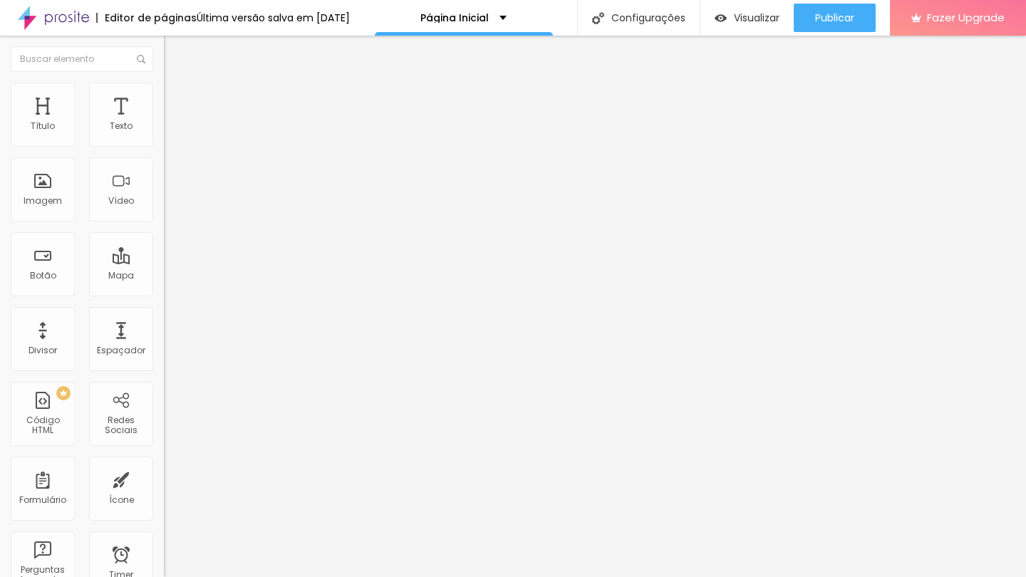
click at [164, 134] on input "https://www.youtube.com/watch?v=qEiLum20Btc&t=11s" at bounding box center [249, 127] width 171 height 14
click at [164, 134] on input "[URL][DOMAIN_NAME]" at bounding box center [249, 127] width 171 height 14
